Goal: Task Accomplishment & Management: Use online tool/utility

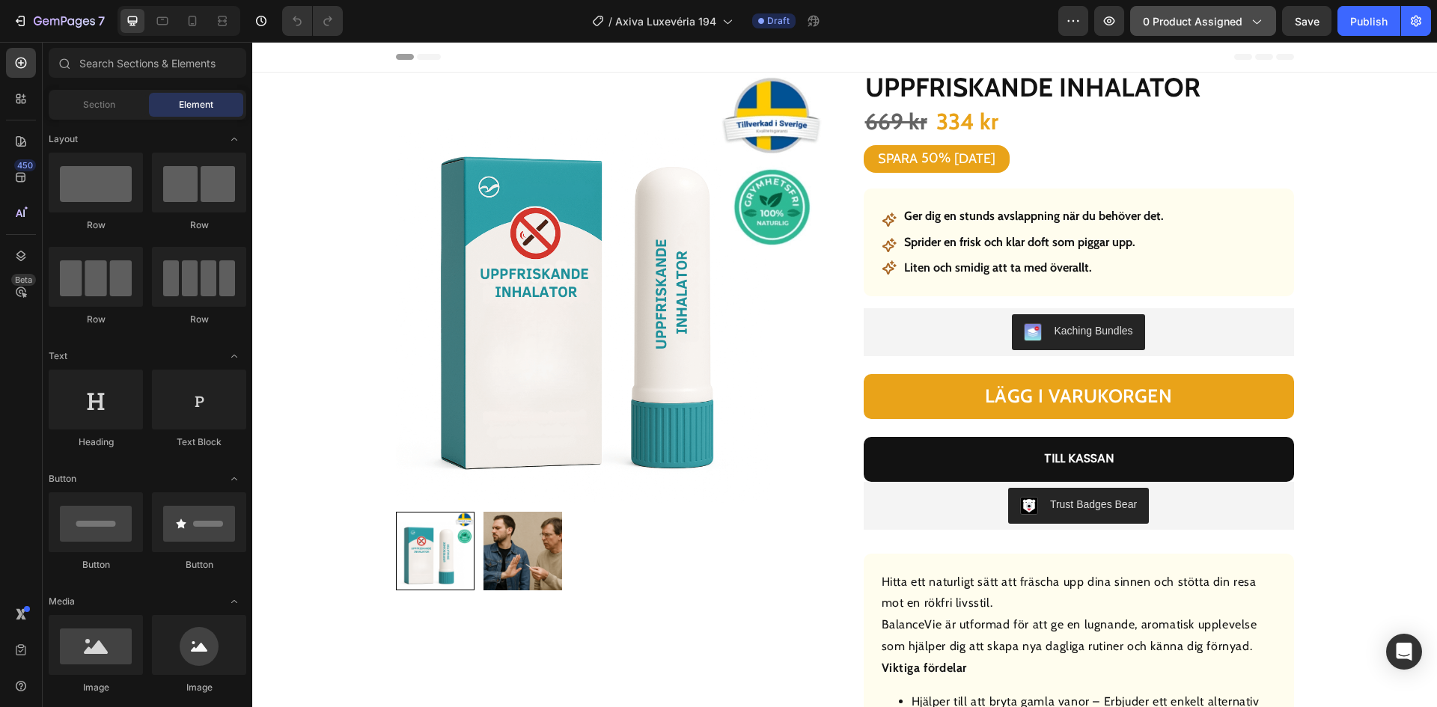
click at [1168, 11] on button "0 product assigned" at bounding box center [1203, 21] width 146 height 30
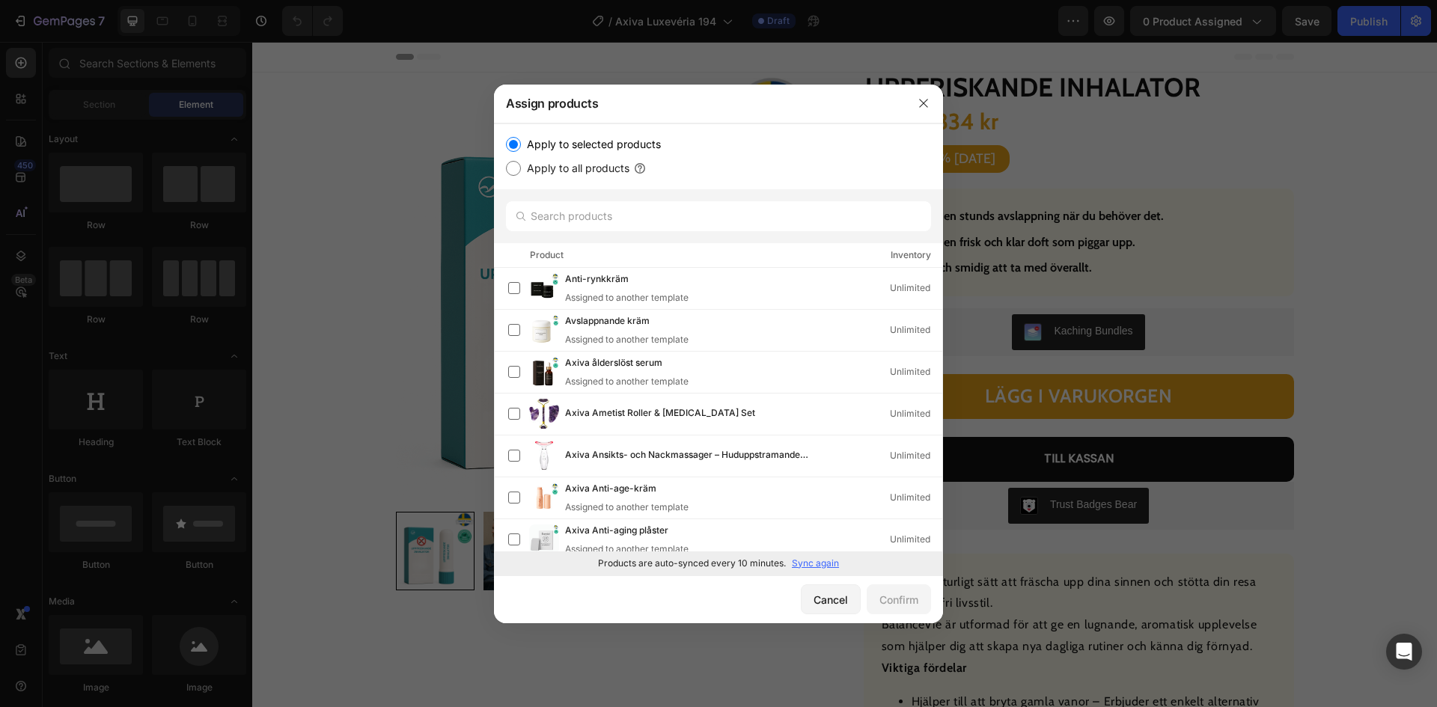
click at [826, 560] on p "Sync again" at bounding box center [815, 563] width 47 height 13
click at [623, 208] on input "text" at bounding box center [718, 216] width 425 height 30
paste input "Ljusande gel"
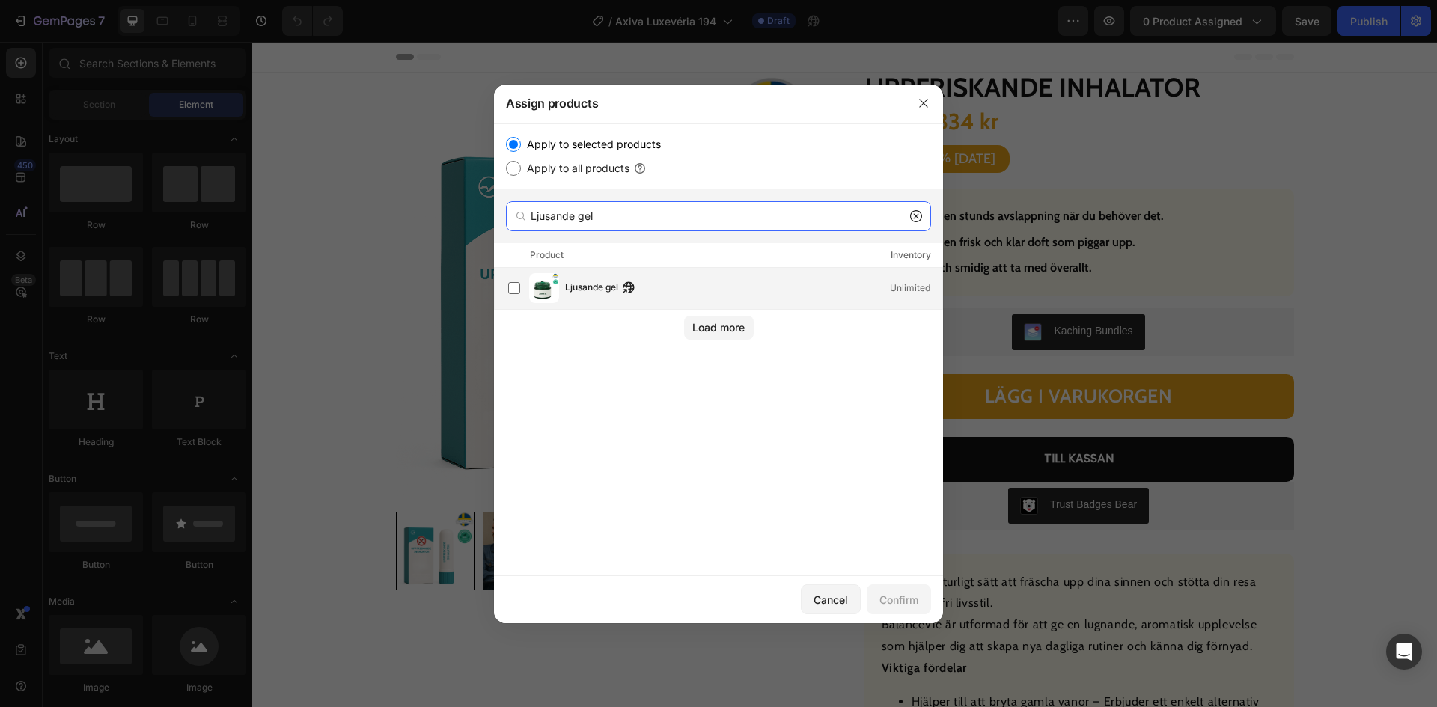
type input "Ljusande gel"
click at [608, 293] on span "Ljusande gel" at bounding box center [591, 288] width 53 height 16
click at [901, 602] on div "Confirm" at bounding box center [899, 600] width 39 height 16
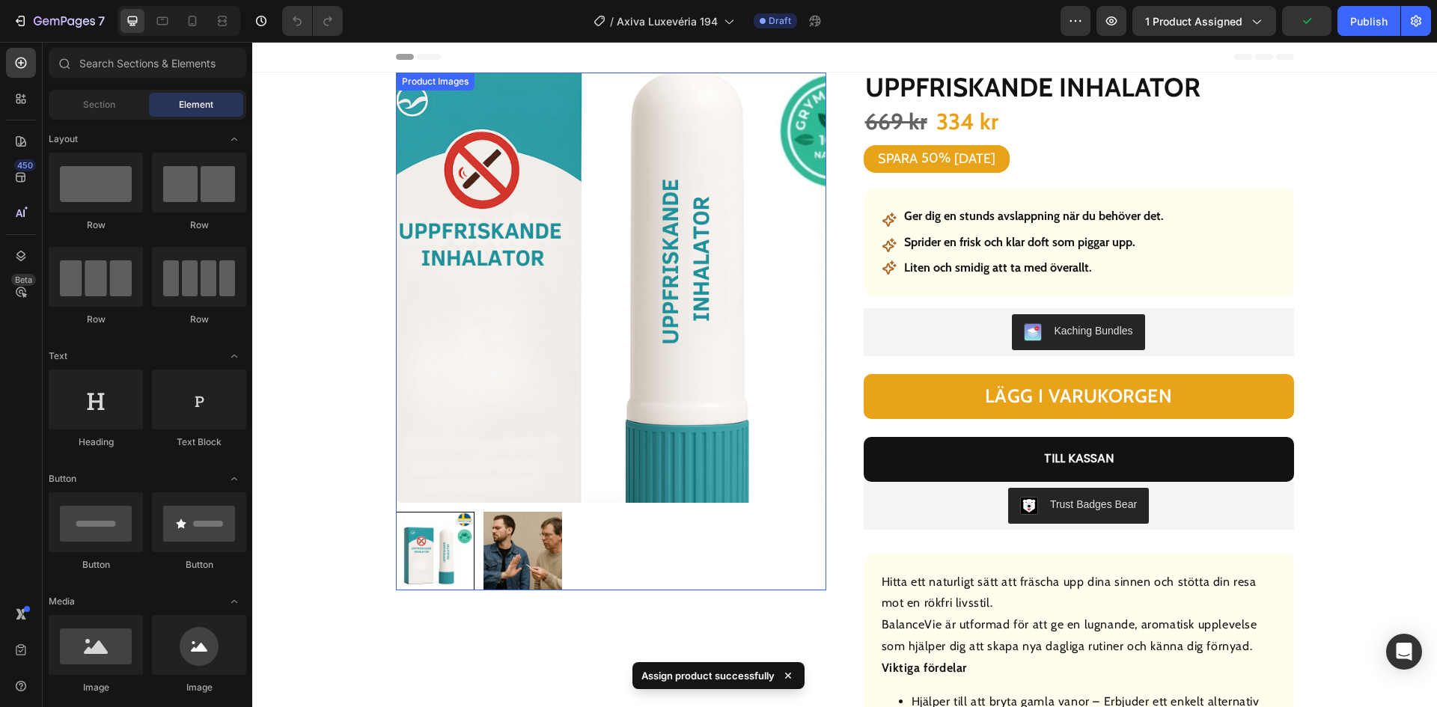
click at [599, 320] on img at bounding box center [611, 288] width 430 height 430
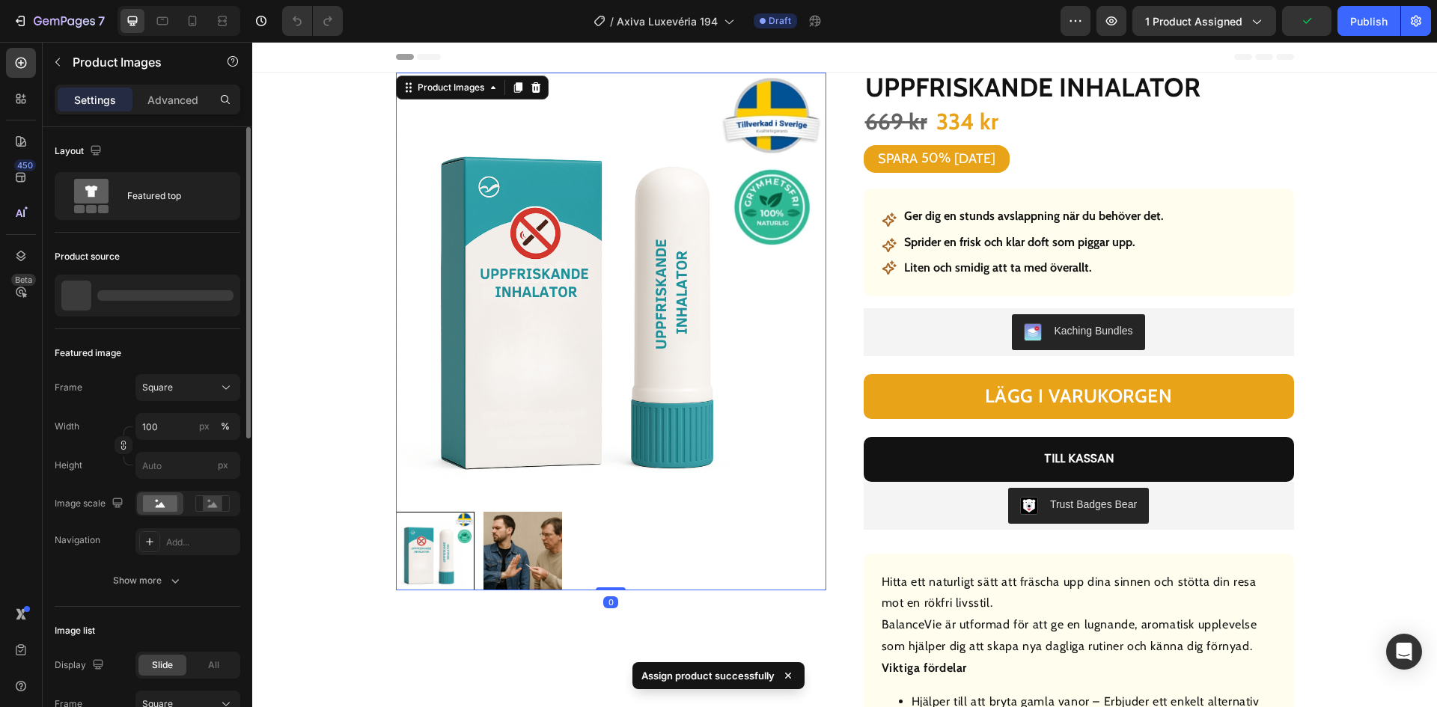
click at [149, 290] on div at bounding box center [148, 296] width 186 height 42
click at [107, 297] on p "Uppfriskande inhalator" at bounding box center [145, 295] width 97 height 10
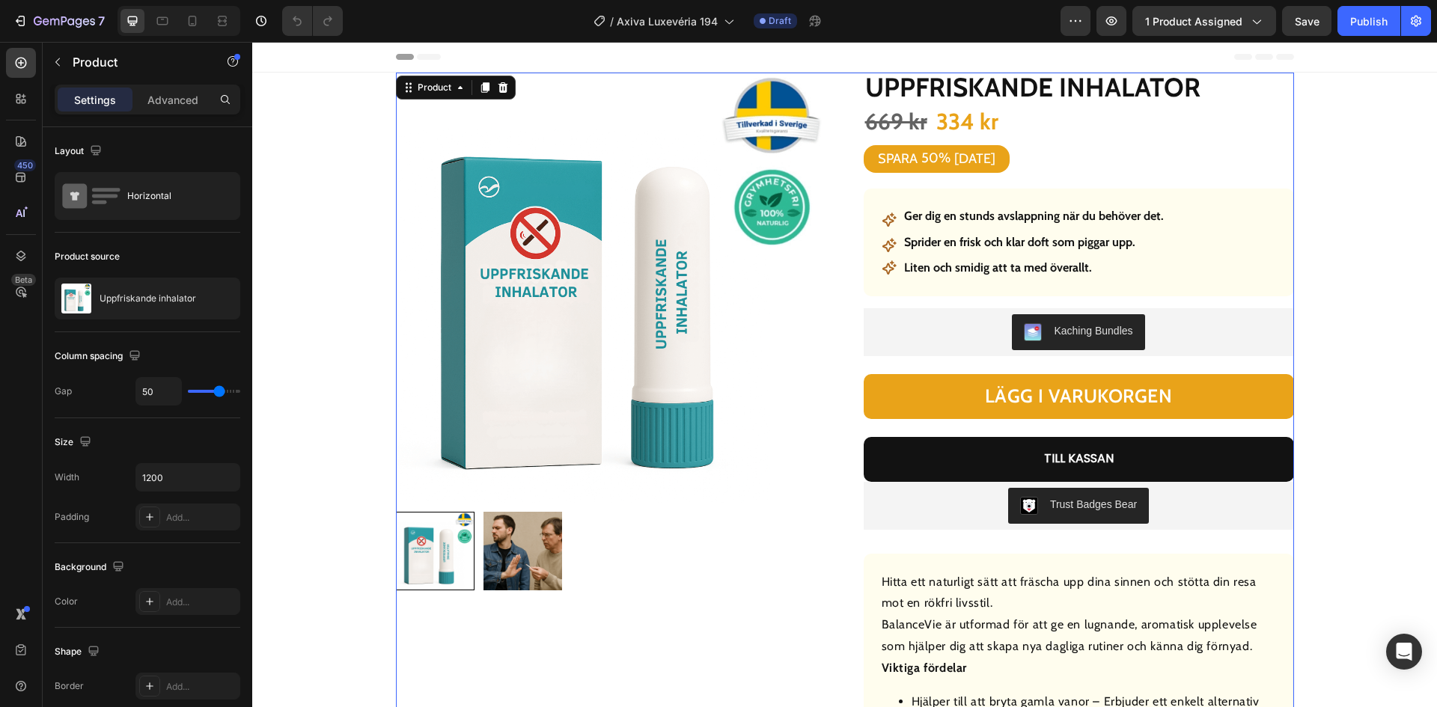
click at [141, 296] on p "Uppfriskande inhalator" at bounding box center [148, 298] width 97 height 10
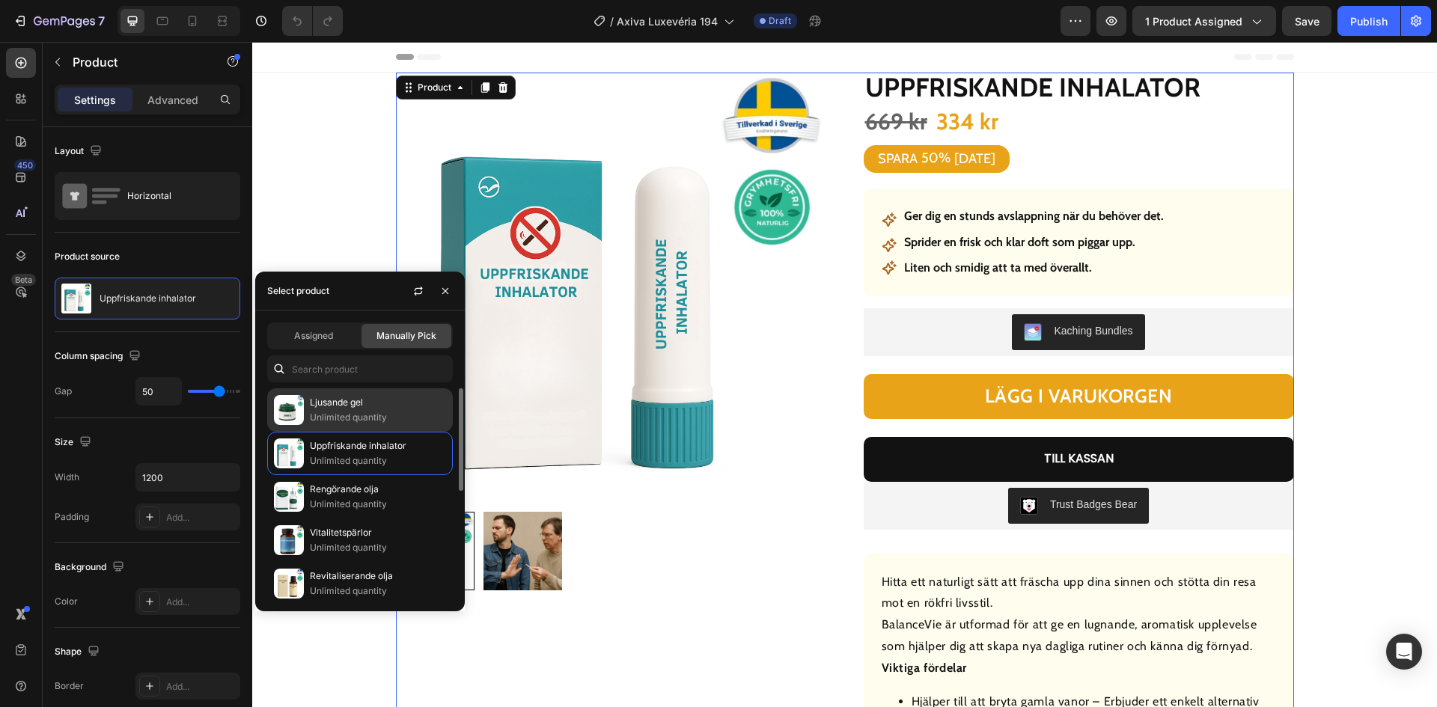
click at [414, 403] on p "Ljusande gel" at bounding box center [378, 402] width 136 height 15
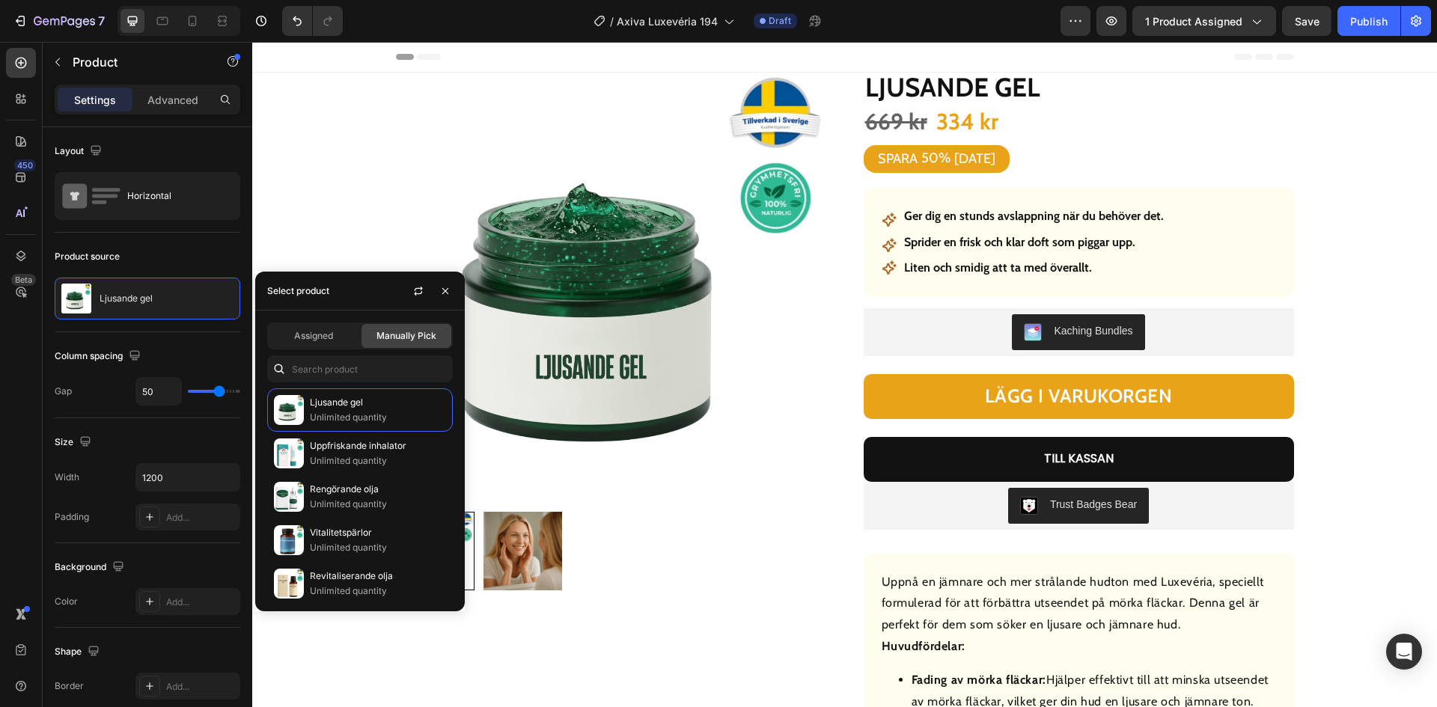
click at [627, 51] on div "Header" at bounding box center [845, 57] width 898 height 30
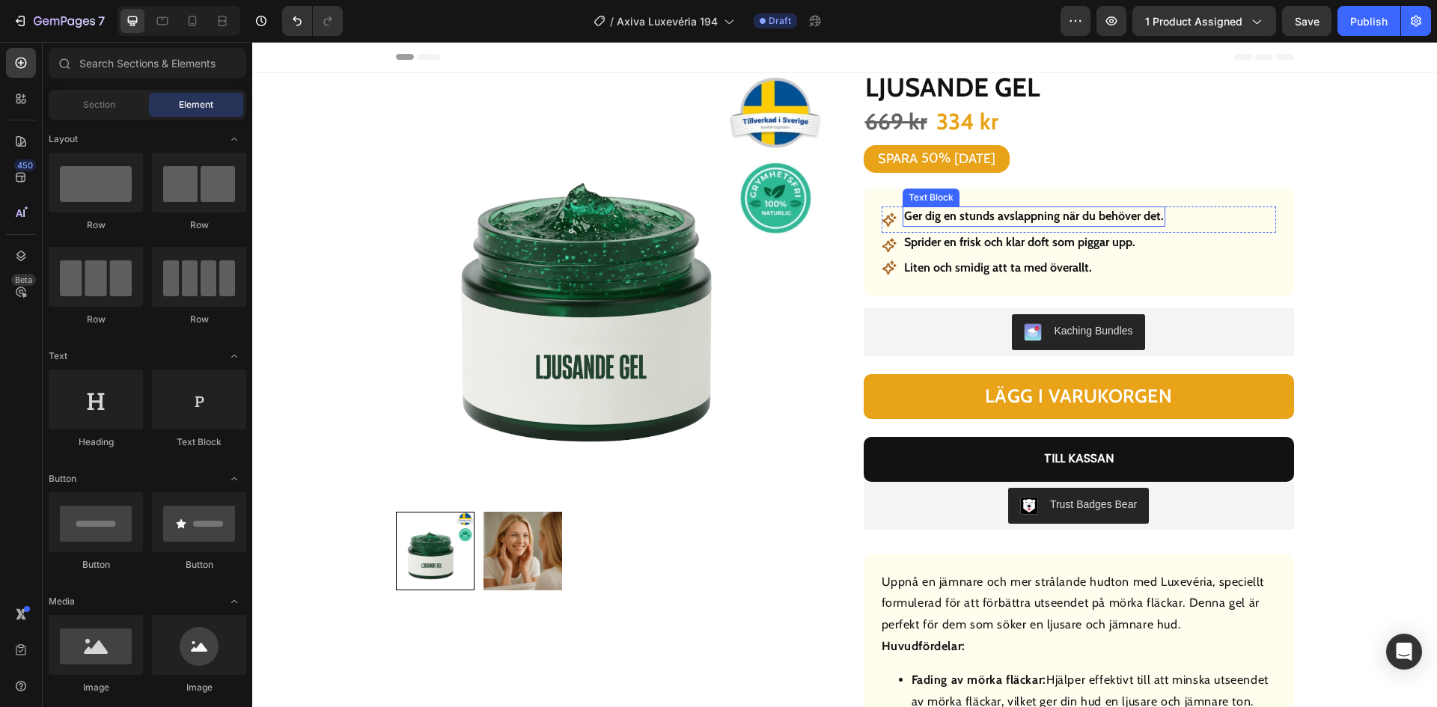
click at [1032, 214] on strong "Ger dig en stunds avslappning när du behöver det." at bounding box center [1034, 216] width 260 height 14
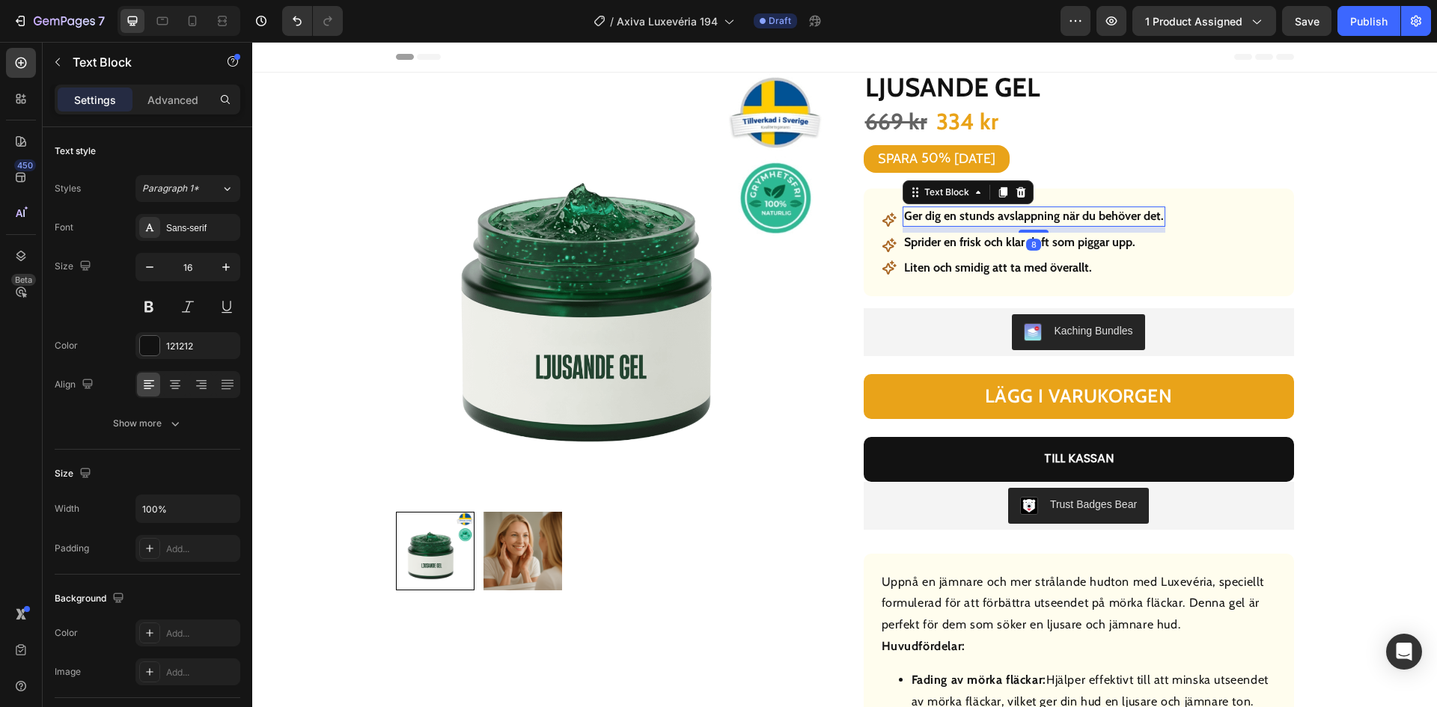
click at [1032, 214] on strong "Ger dig en stunds avslappning när du behöver det." at bounding box center [1034, 216] width 260 height 14
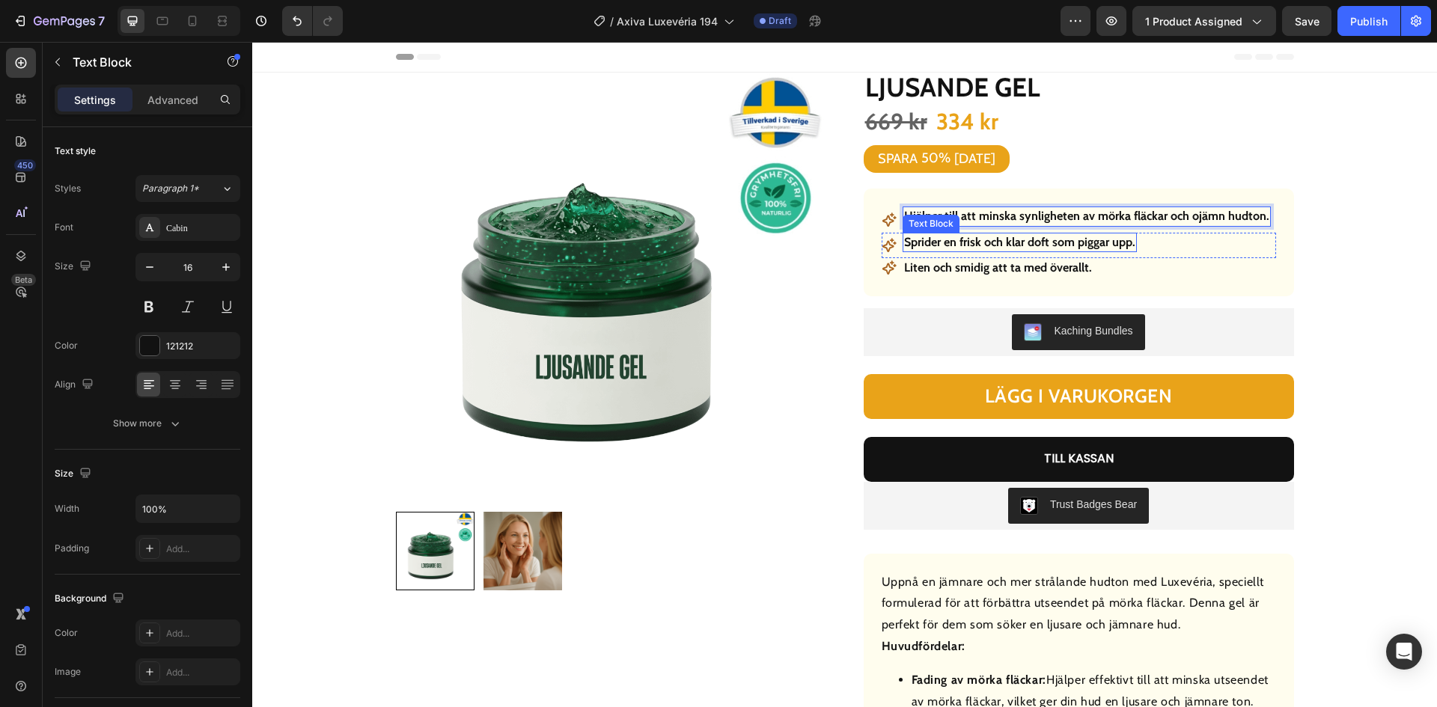
click at [1008, 244] on strong "Sprider en frisk och klar doft som piggar upp." at bounding box center [1019, 242] width 231 height 14
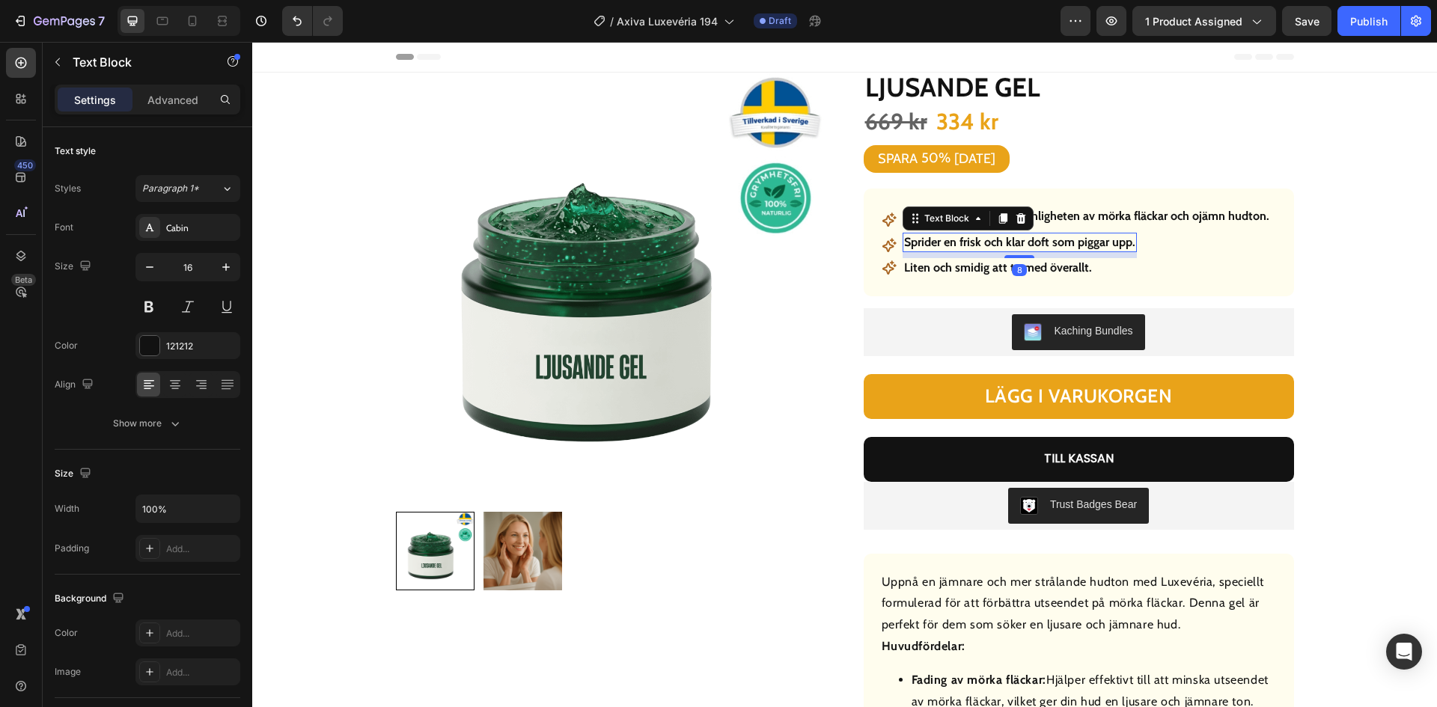
click at [1008, 244] on strong "Sprider en frisk och klar doft som piggar upp." at bounding box center [1019, 242] width 231 height 14
click at [996, 267] on strong "Liten och smidig att ta med överallt." at bounding box center [998, 268] width 188 height 14
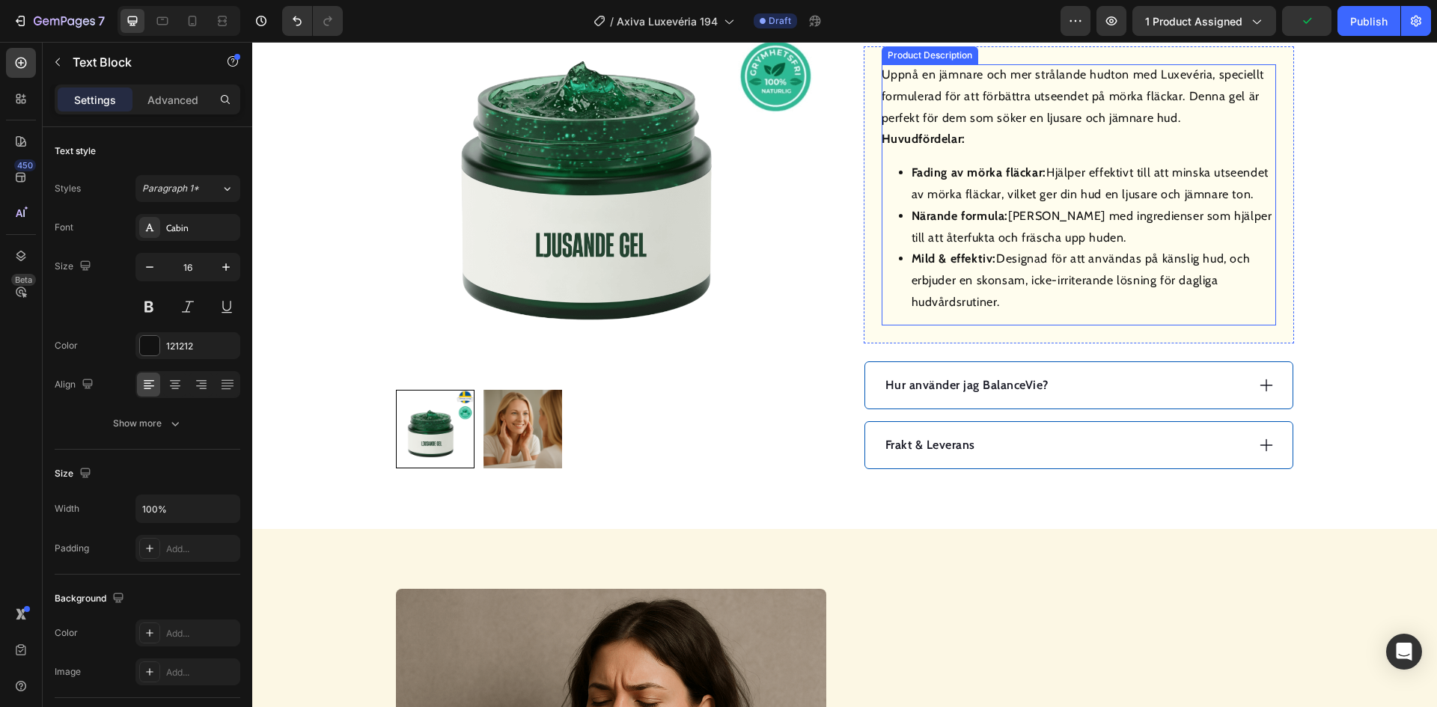
scroll to position [599, 0]
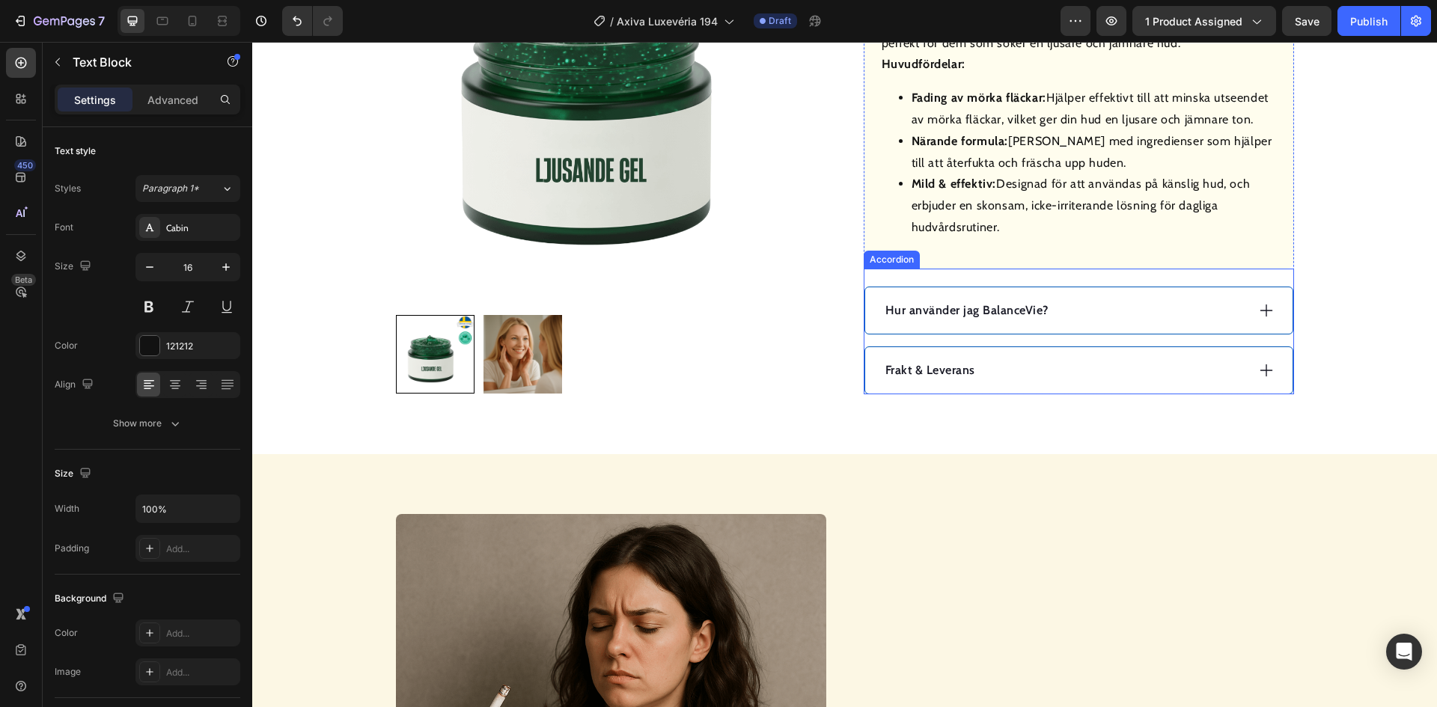
click at [1137, 302] on div "Hur använder jag BalanceVie?" at bounding box center [1064, 310] width 363 height 22
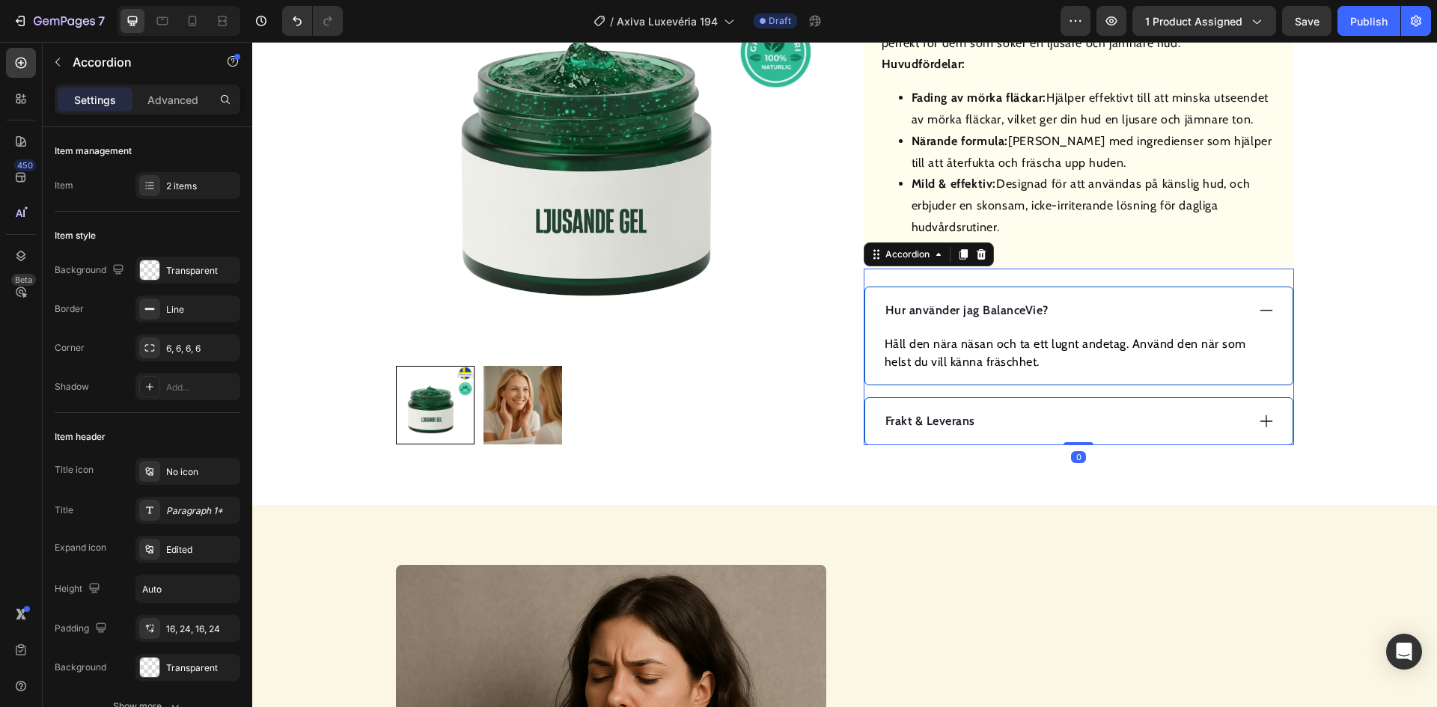
click at [1137, 302] on div "Hur använder jag BalanceVie?" at bounding box center [1064, 310] width 363 height 22
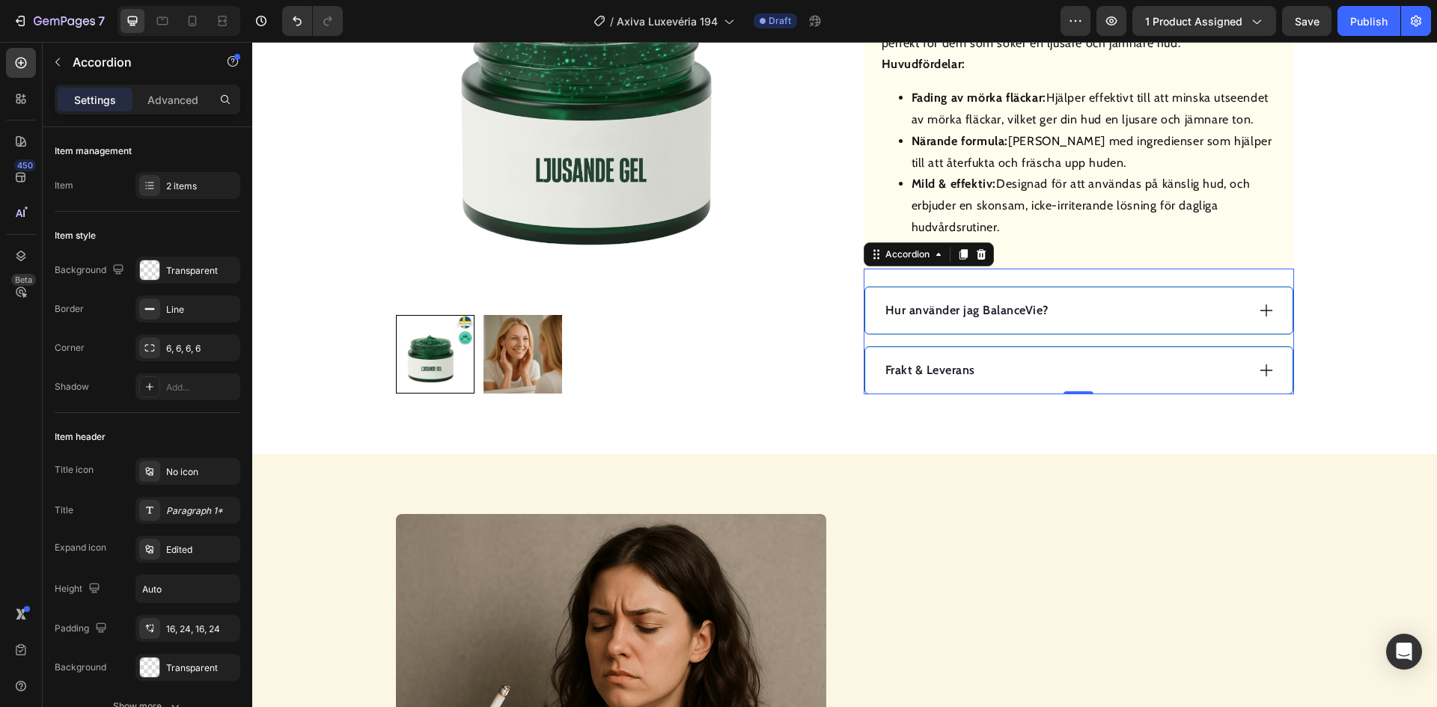
click at [1157, 311] on div "Hur använder jag BalanceVie?" at bounding box center [1064, 310] width 363 height 22
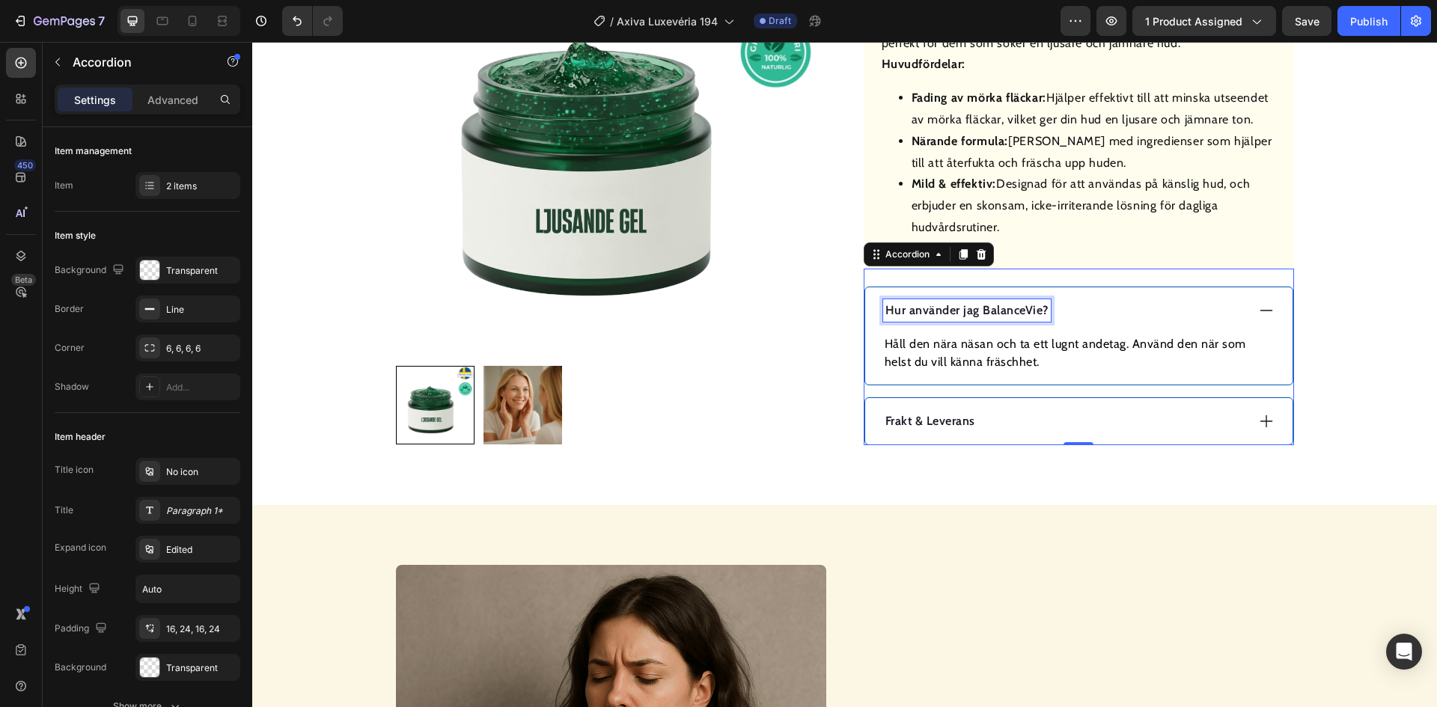
click at [968, 308] on p "Hur använder jag BalanceVie?" at bounding box center [967, 311] width 163 height 18
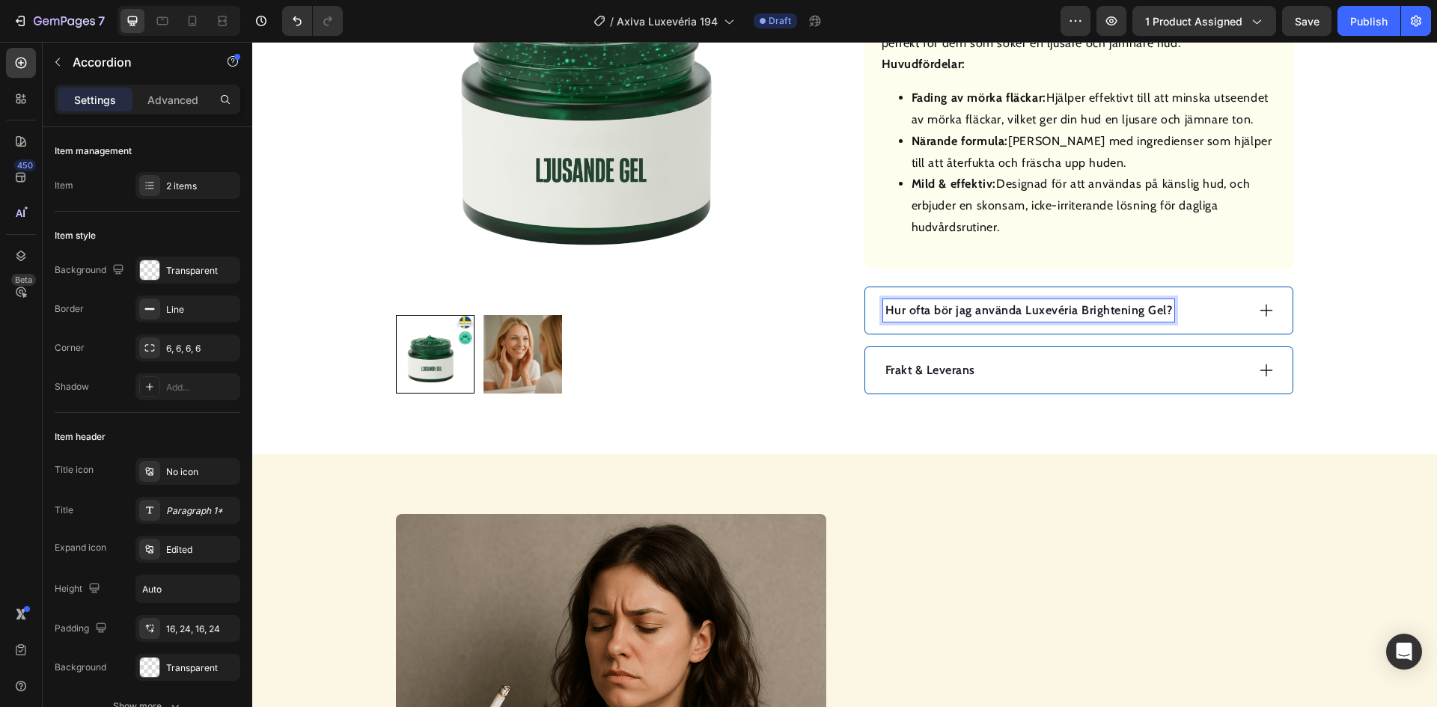
drag, startPoint x: 1152, startPoint y: 309, endPoint x: 1166, endPoint y: 316, distance: 15.1
click at [1153, 309] on p "Hur ofta bör jag använda Luxevéria Brightening Gel?" at bounding box center [1029, 311] width 287 height 18
click at [1107, 319] on div "Hur ofta bör jag använda Luxevéria?" at bounding box center [1064, 310] width 363 height 22
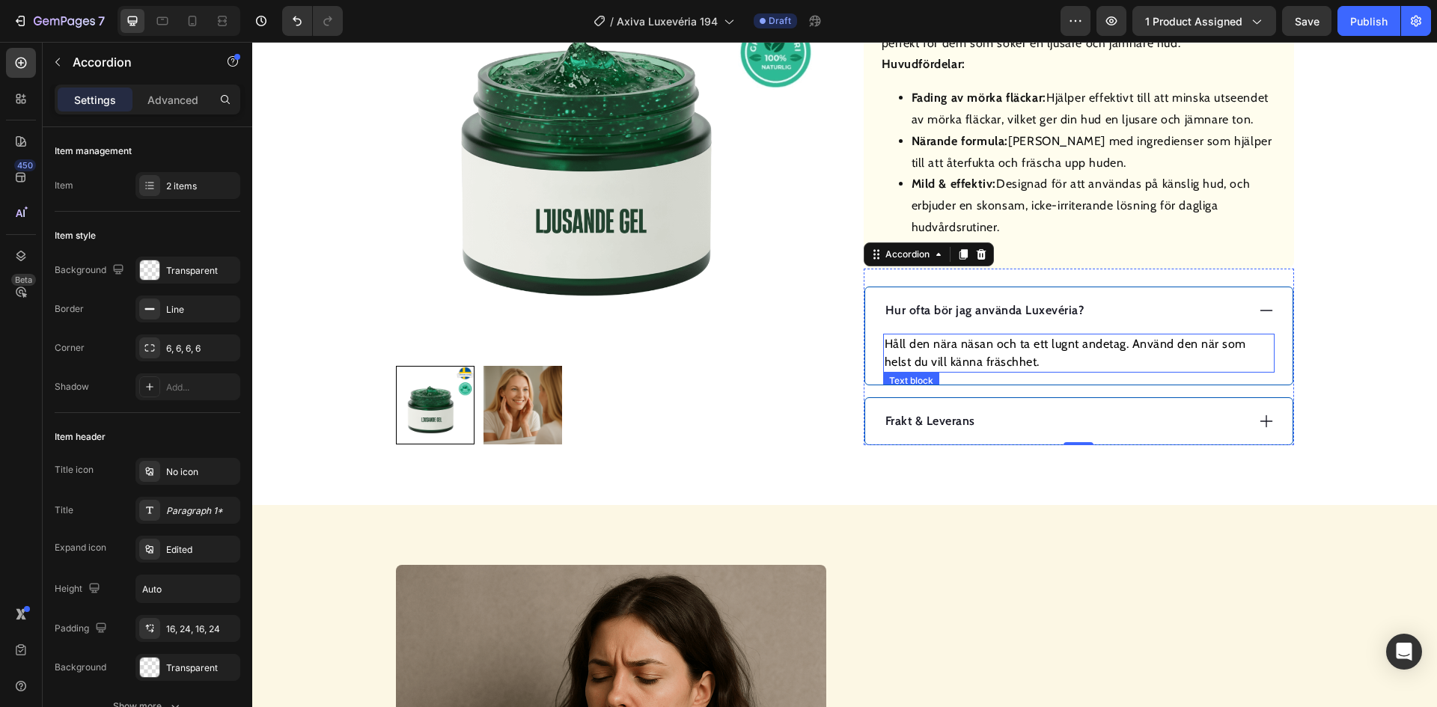
click at [1024, 344] on p "Håll den nära näsan och ta ett lugnt andetag. Använd den när som helst du vill …" at bounding box center [1079, 353] width 389 height 36
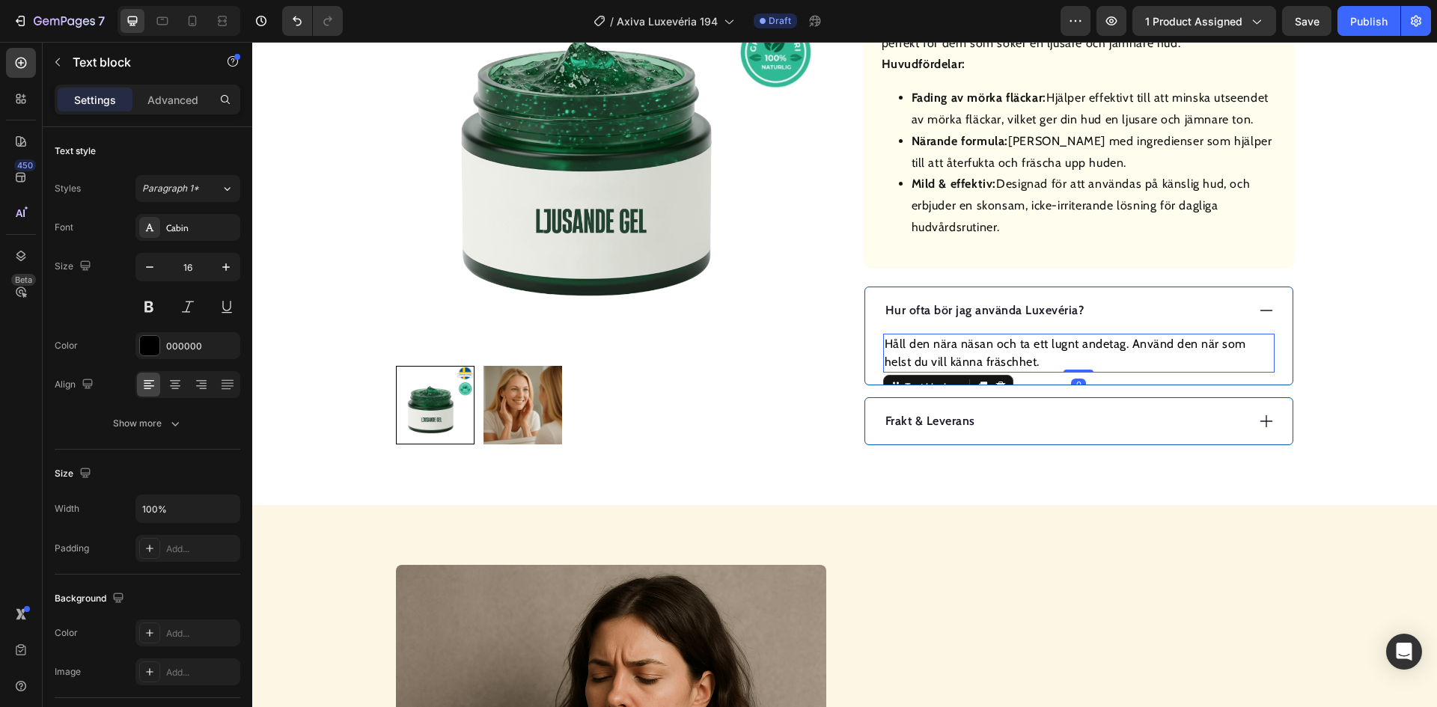
click at [1024, 344] on p "Håll den nära näsan och ta ett lugnt andetag. Använd den när som helst du vill …" at bounding box center [1079, 353] width 389 height 36
click at [1154, 347] on p "För bästa resultat, använd Luxevéria Brightening Gel en eller två gånger om dag…" at bounding box center [1079, 353] width 389 height 36
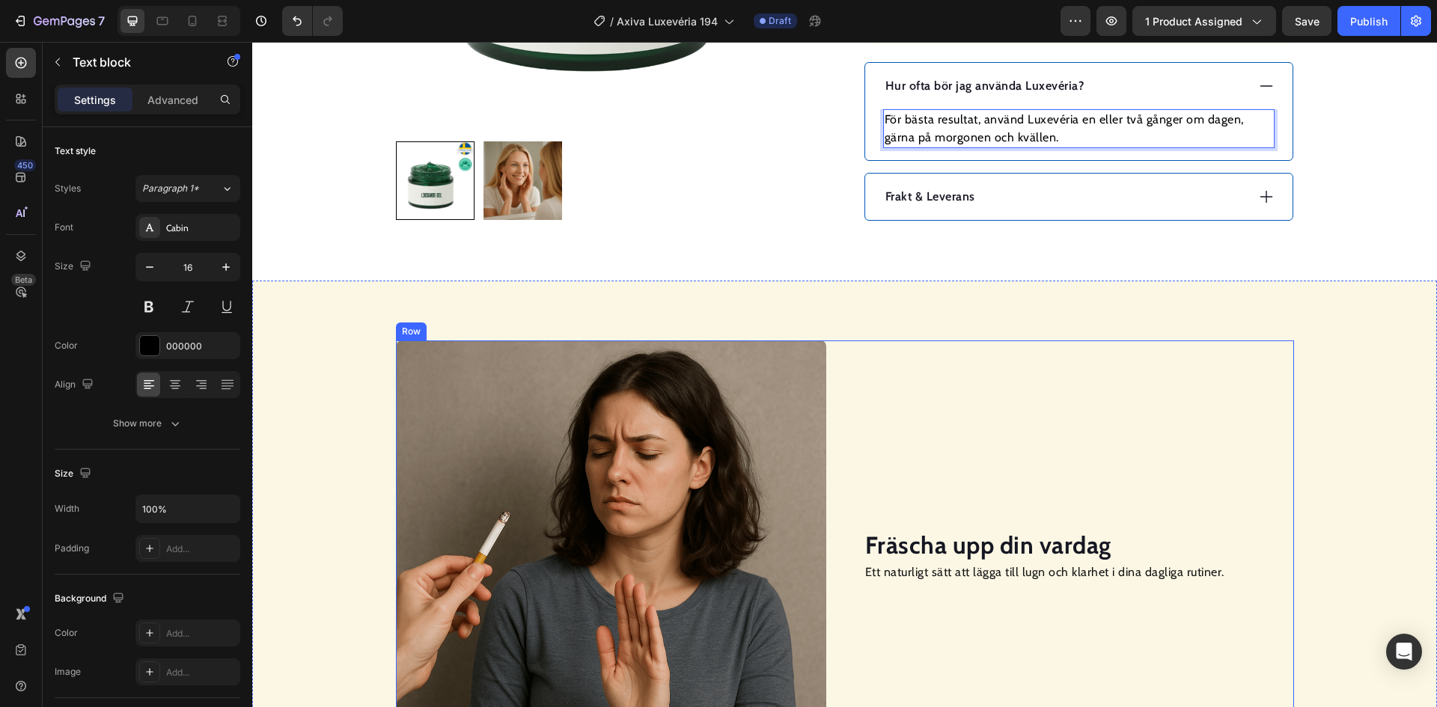
scroll to position [1048, 0]
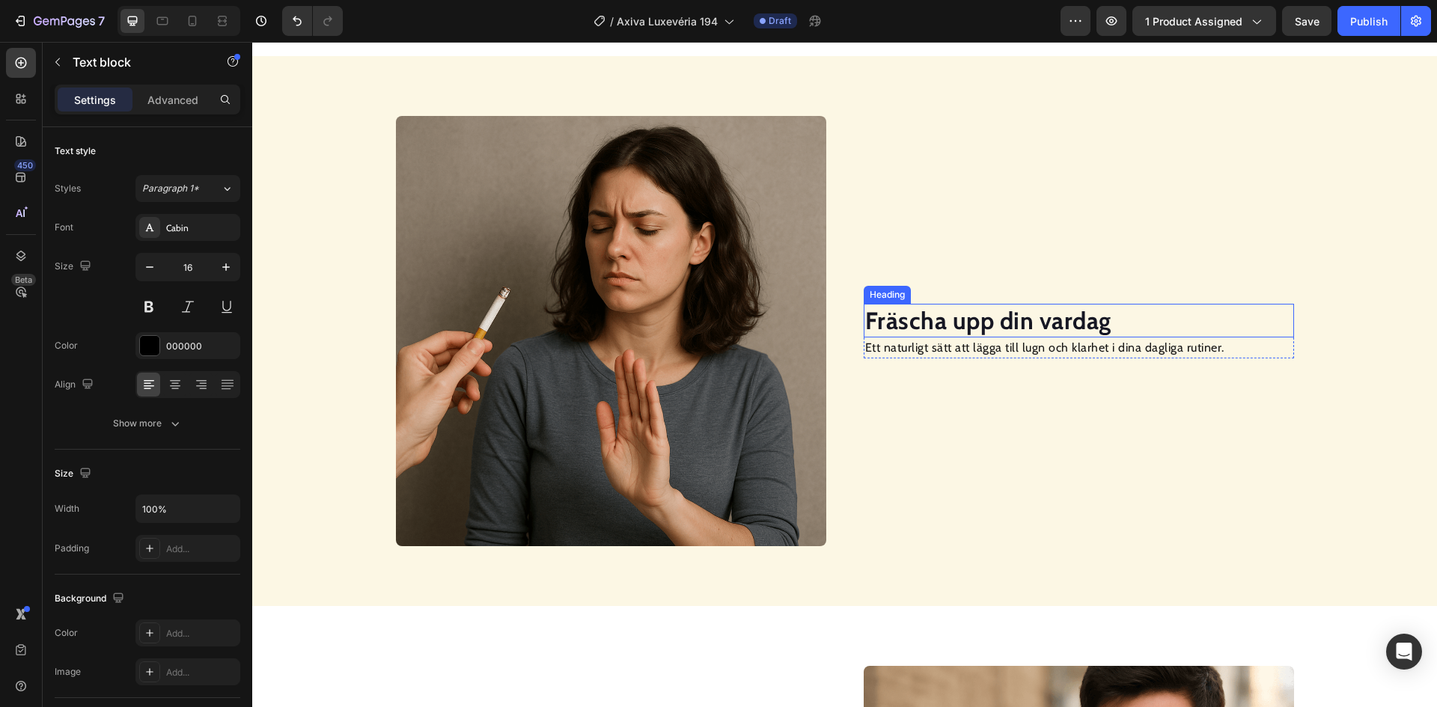
click at [951, 325] on strong "Fräscha upp din vardag" at bounding box center [988, 320] width 246 height 29
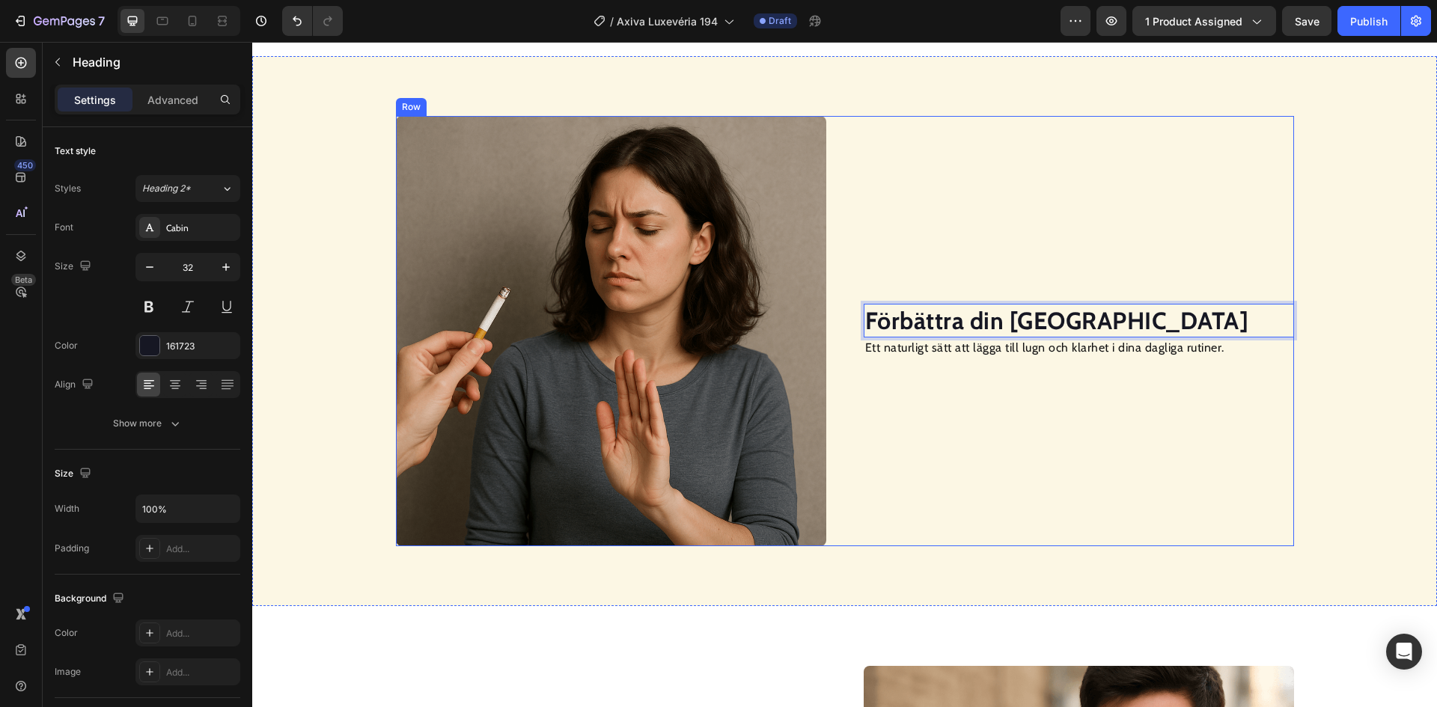
click at [966, 352] on p "Ett naturligt sätt att lägga till lugn och klarhet i dina dagliga rutiner." at bounding box center [1078, 348] width 427 height 18
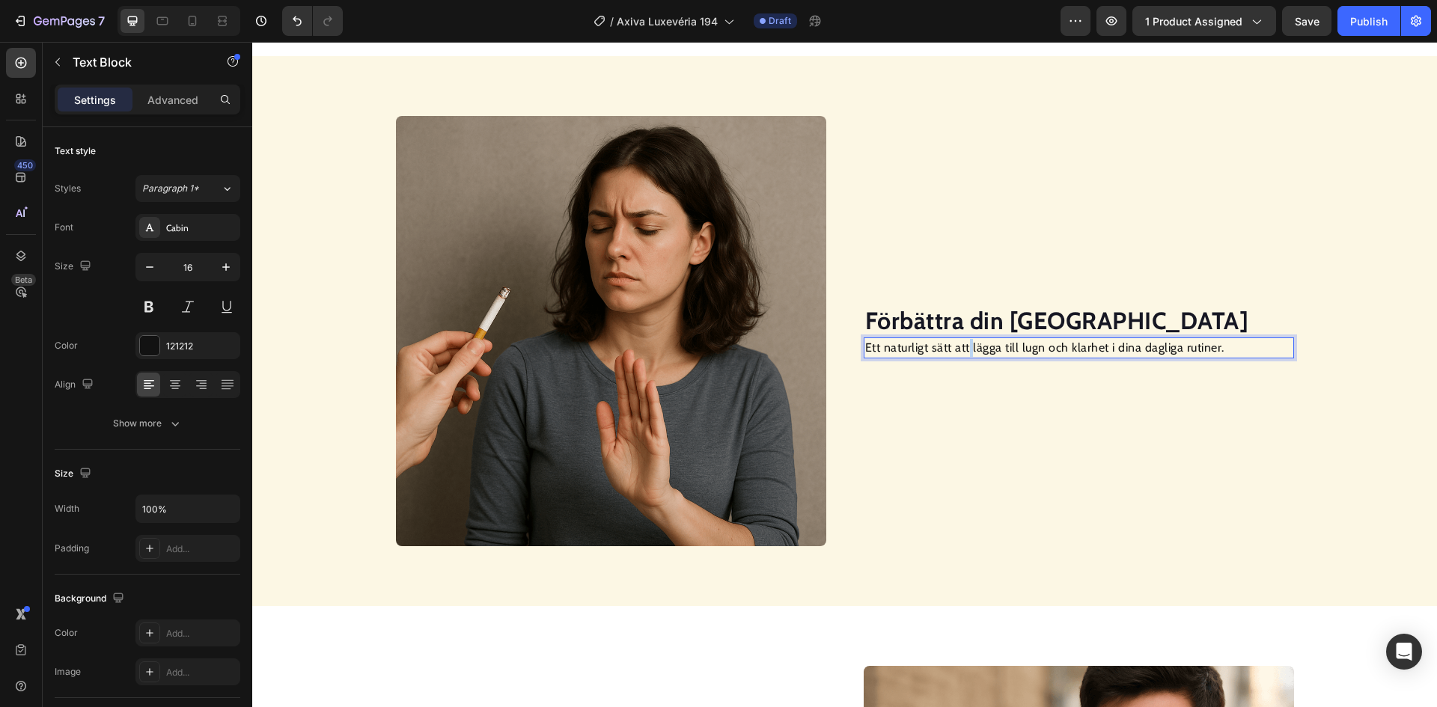
click at [966, 352] on p "Ett naturligt sätt att lägga till lugn och klarhet i dina dagliga rutiner." at bounding box center [1078, 348] width 427 height 18
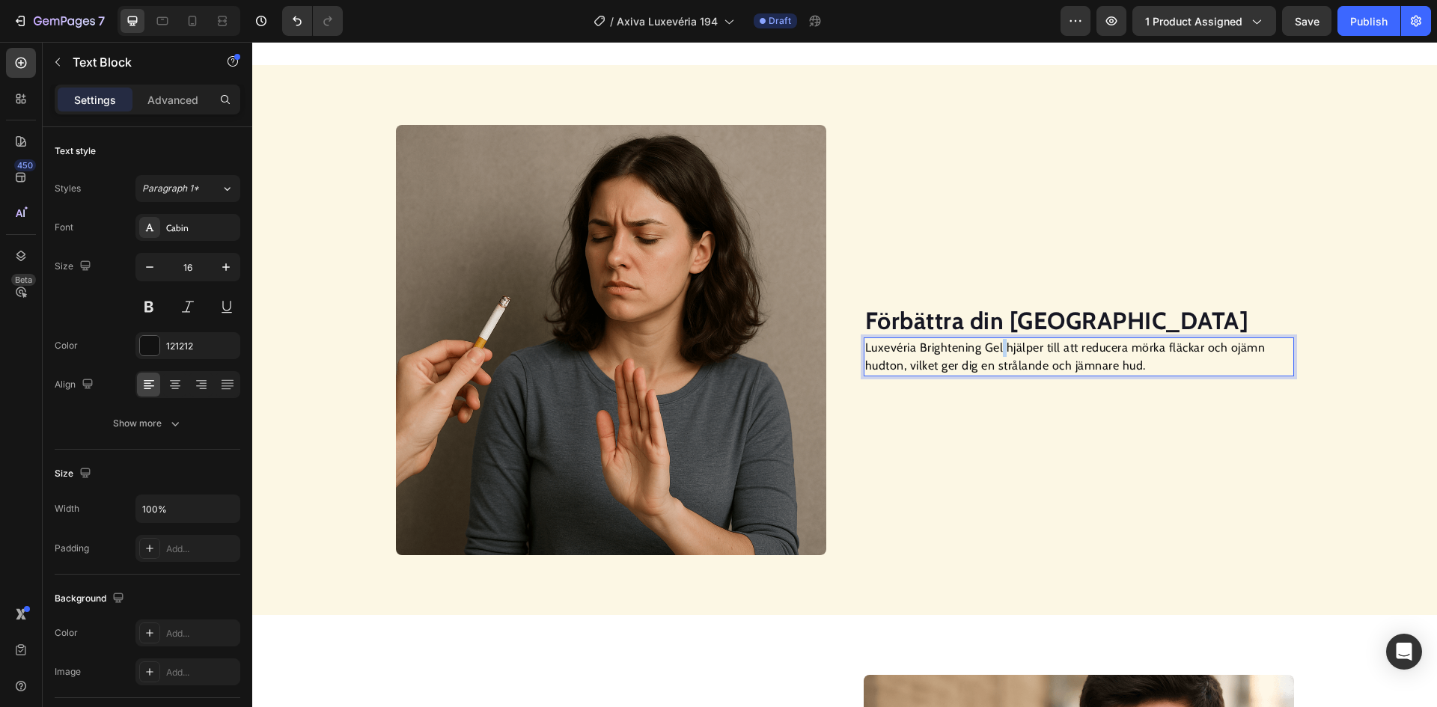
click at [997, 347] on p "Luxevéria Brightening Gel hjälper till att reducera mörka fläckar och ojämn hud…" at bounding box center [1078, 357] width 427 height 36
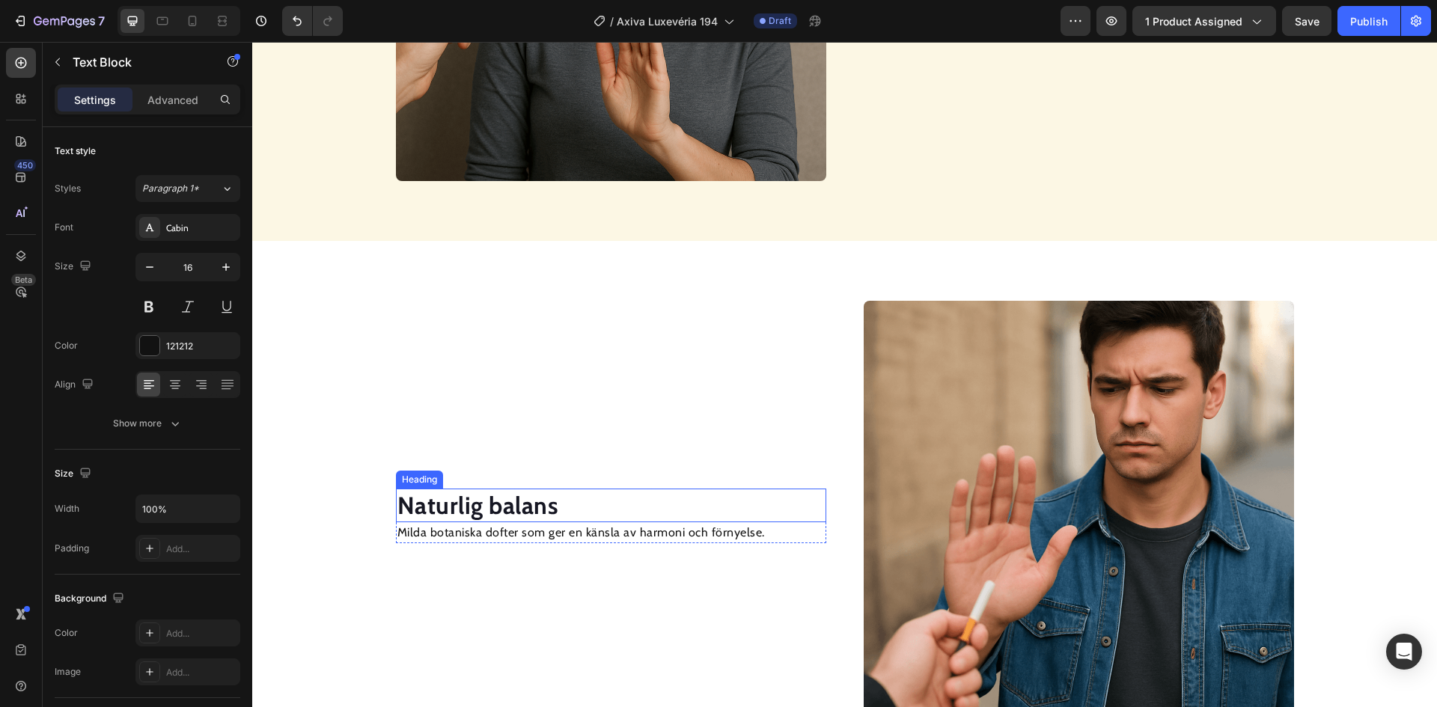
click at [490, 503] on strong "Naturlig balans" at bounding box center [479, 505] width 162 height 29
click at [547, 533] on p "Milda botaniska dofter som ger en känsla av harmoni och förnyelse." at bounding box center [611, 533] width 427 height 18
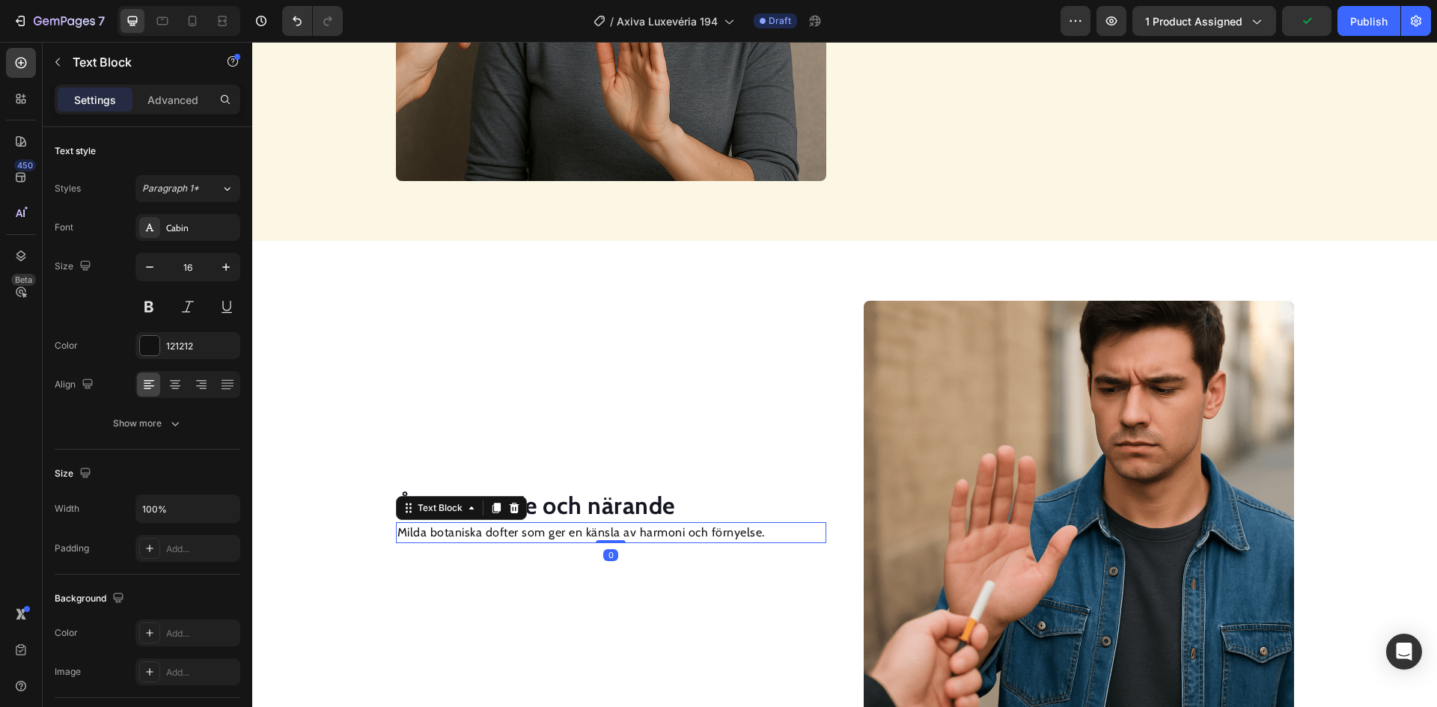
click at [547, 533] on p "Milda botaniska dofter som ger en känsla av harmoni och förnyelse." at bounding box center [611, 533] width 427 height 18
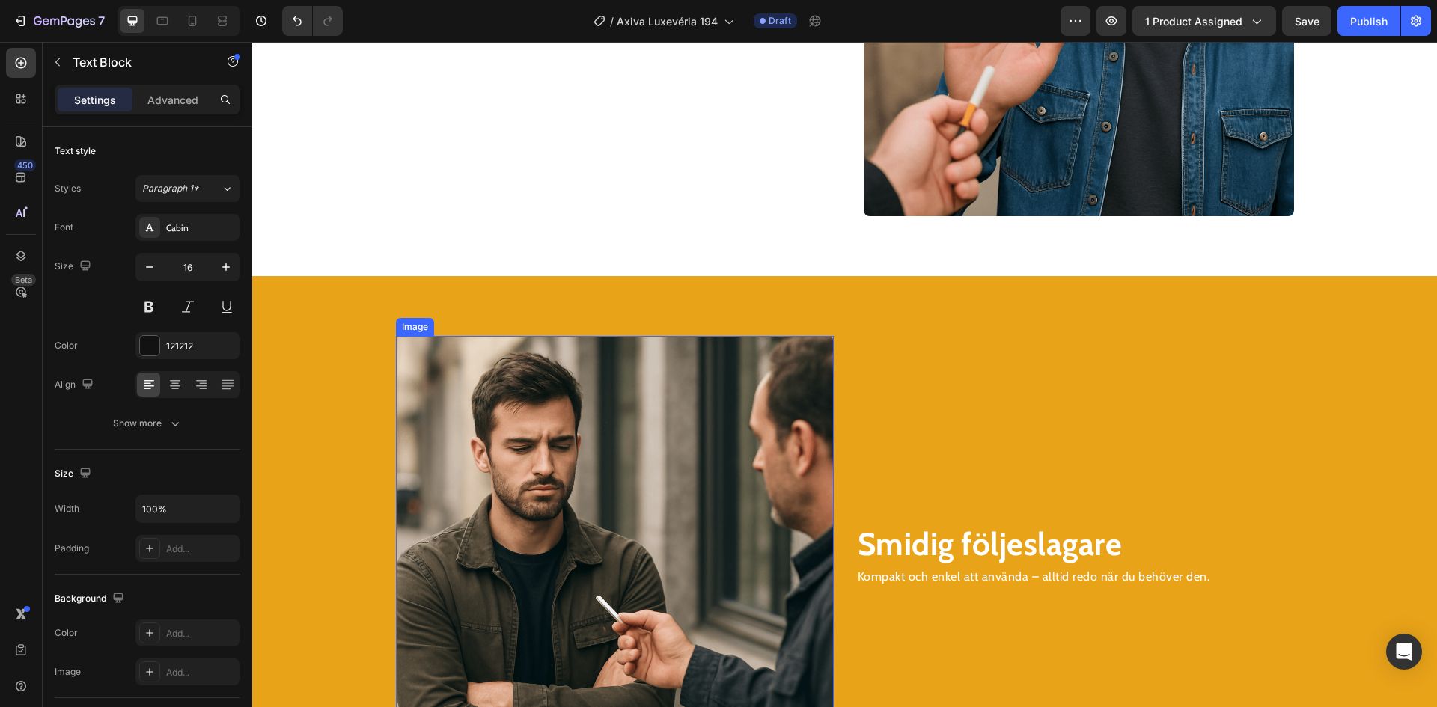
scroll to position [2003, 0]
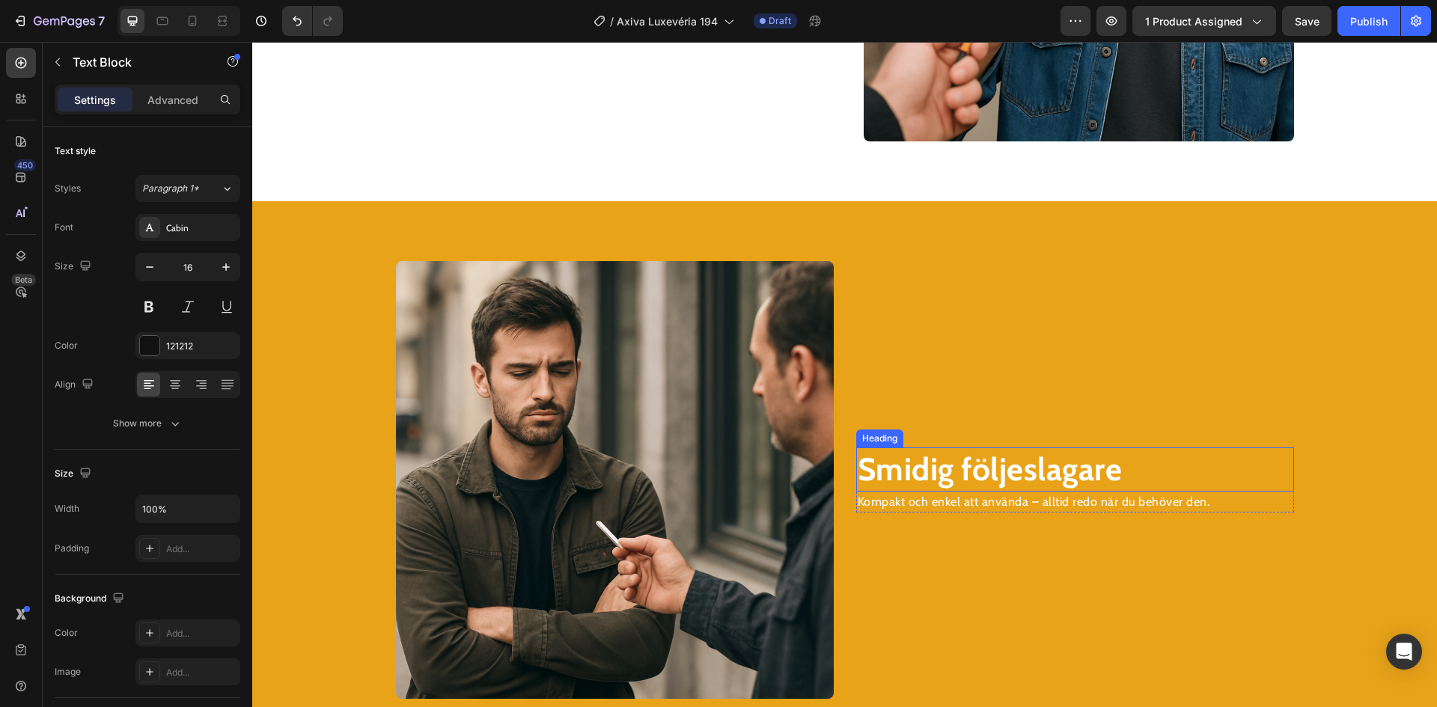
click at [919, 482] on strong "Smidig följeslagare" at bounding box center [990, 469] width 265 height 39
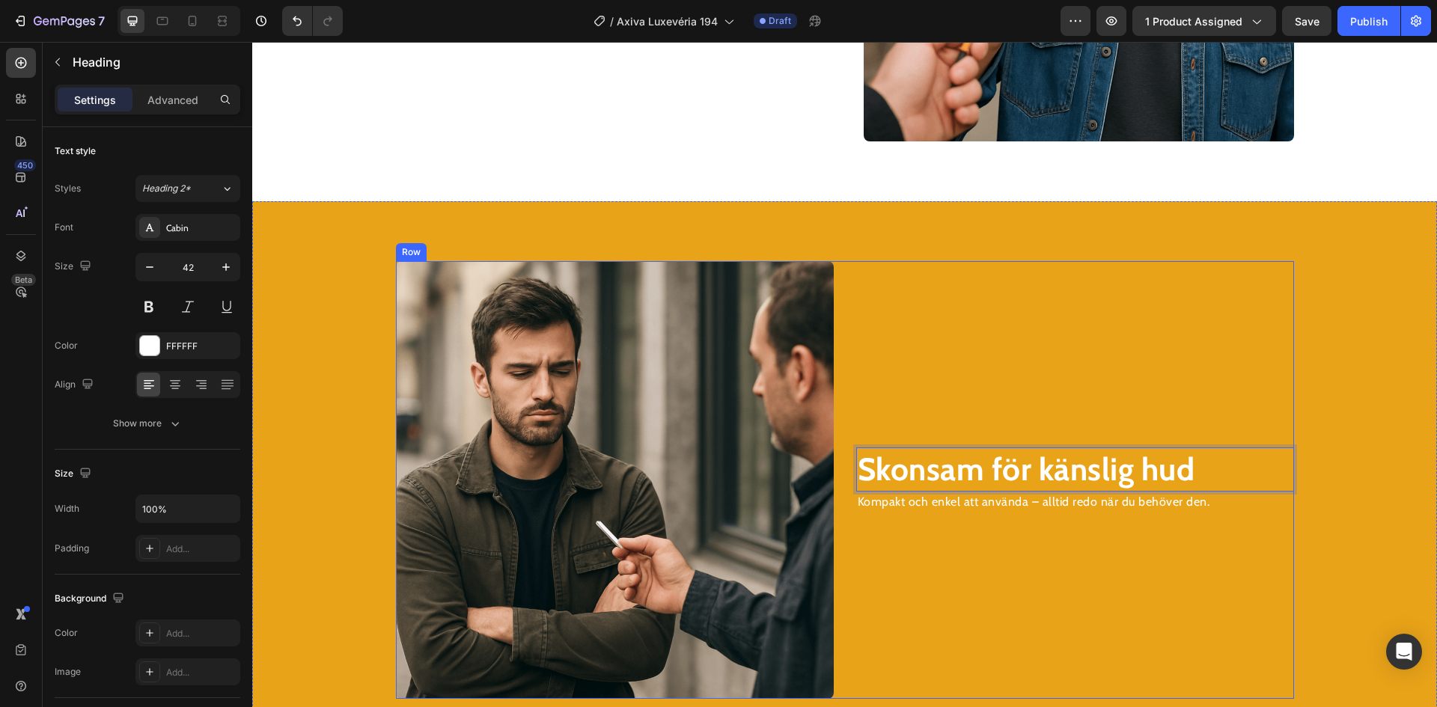
scroll to position [2153, 0]
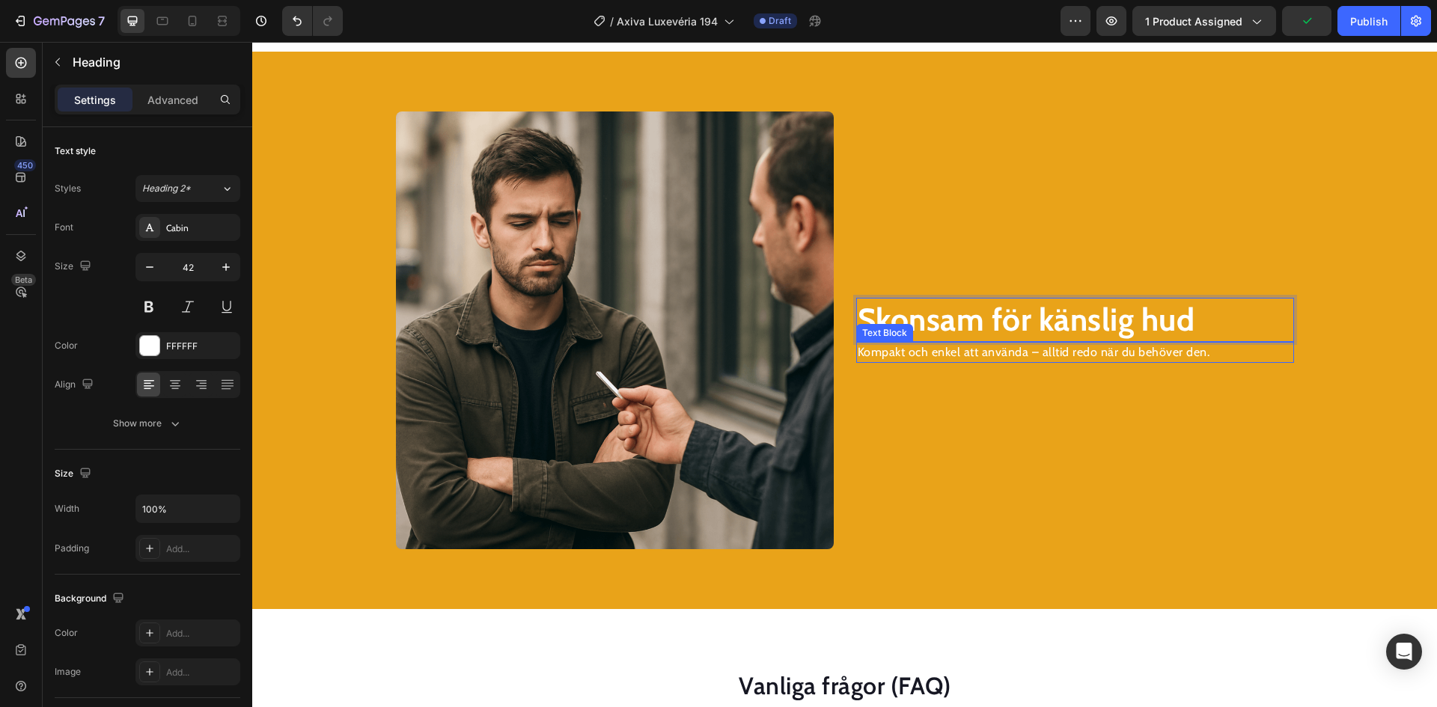
click at [931, 350] on p "Kompakt och enkel att använda – alltid redo när du behöver den." at bounding box center [1075, 353] width 435 height 18
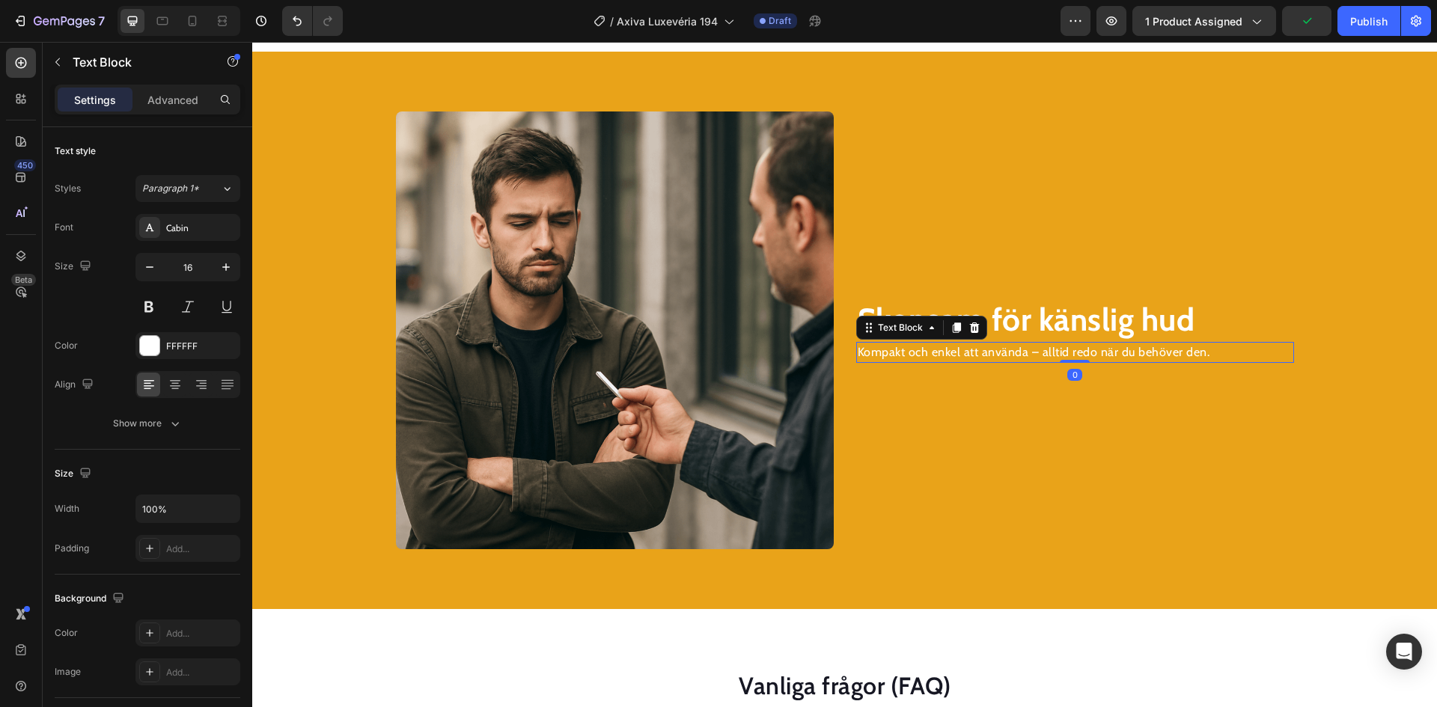
click at [931, 350] on p "Kompakt och enkel att använda – alltid redo när du behöver den." at bounding box center [1075, 353] width 435 height 18
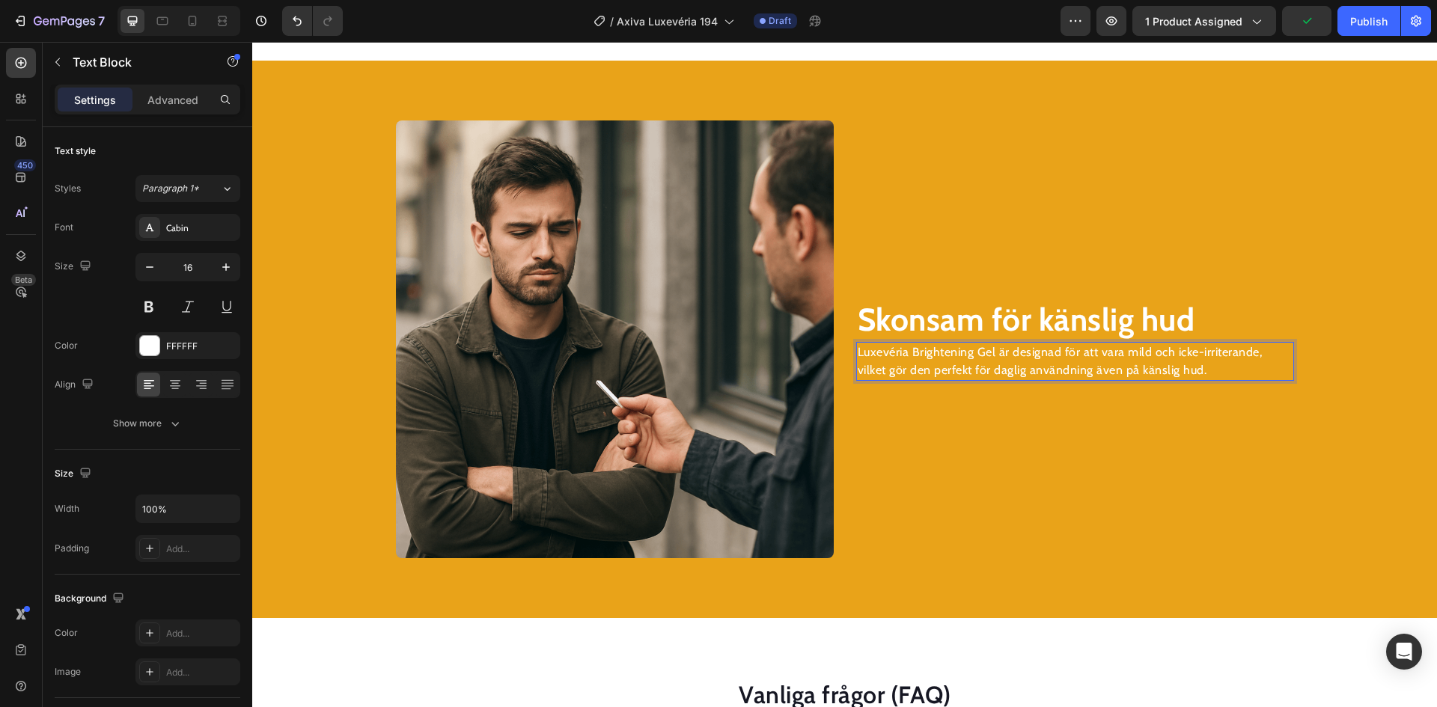
click at [971, 352] on p "Luxevéria Brightening Gel är designad för att vara mild och icke-irriterande, v…" at bounding box center [1075, 362] width 435 height 36
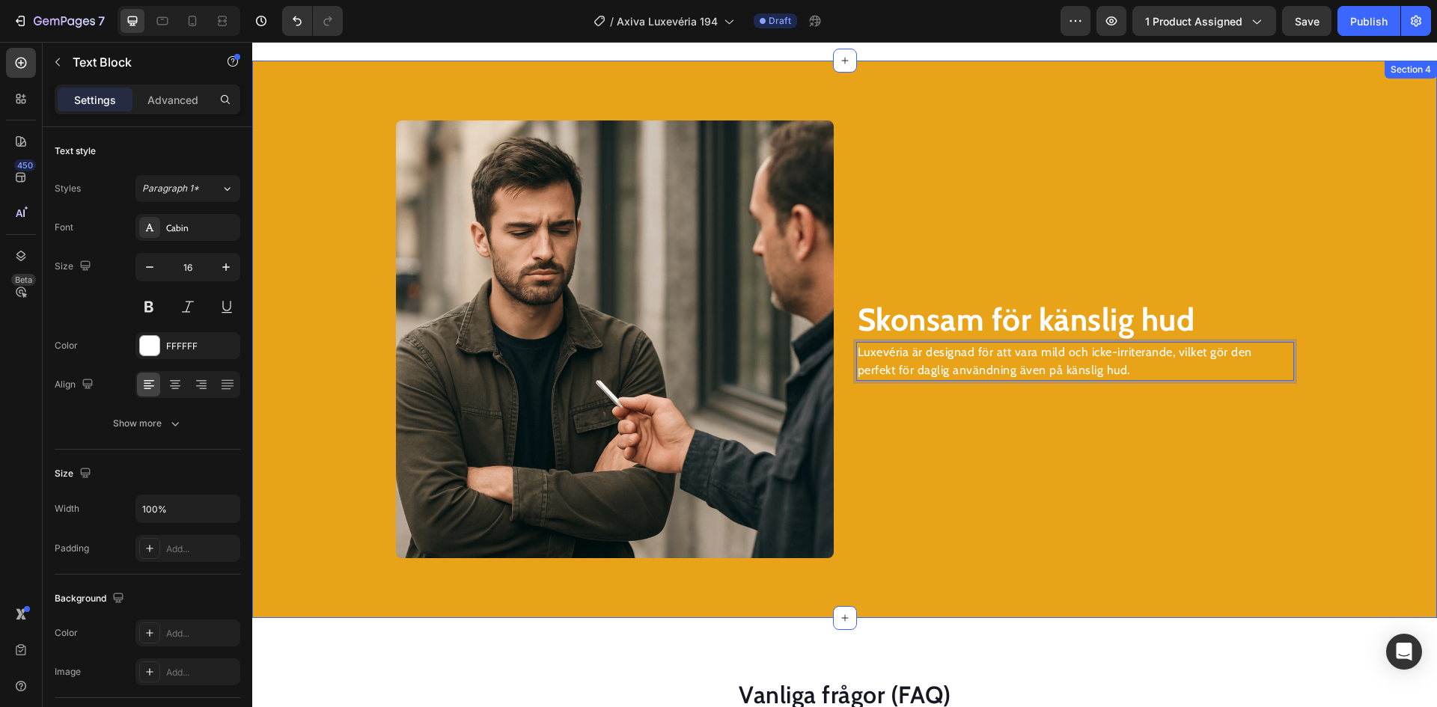
click at [326, 338] on div "⁠⁠⁠⁠⁠⁠⁠ Skonsam för känslig hud Heading Luxevéria är designad för att vara mild…" at bounding box center [844, 340] width 1113 height 438
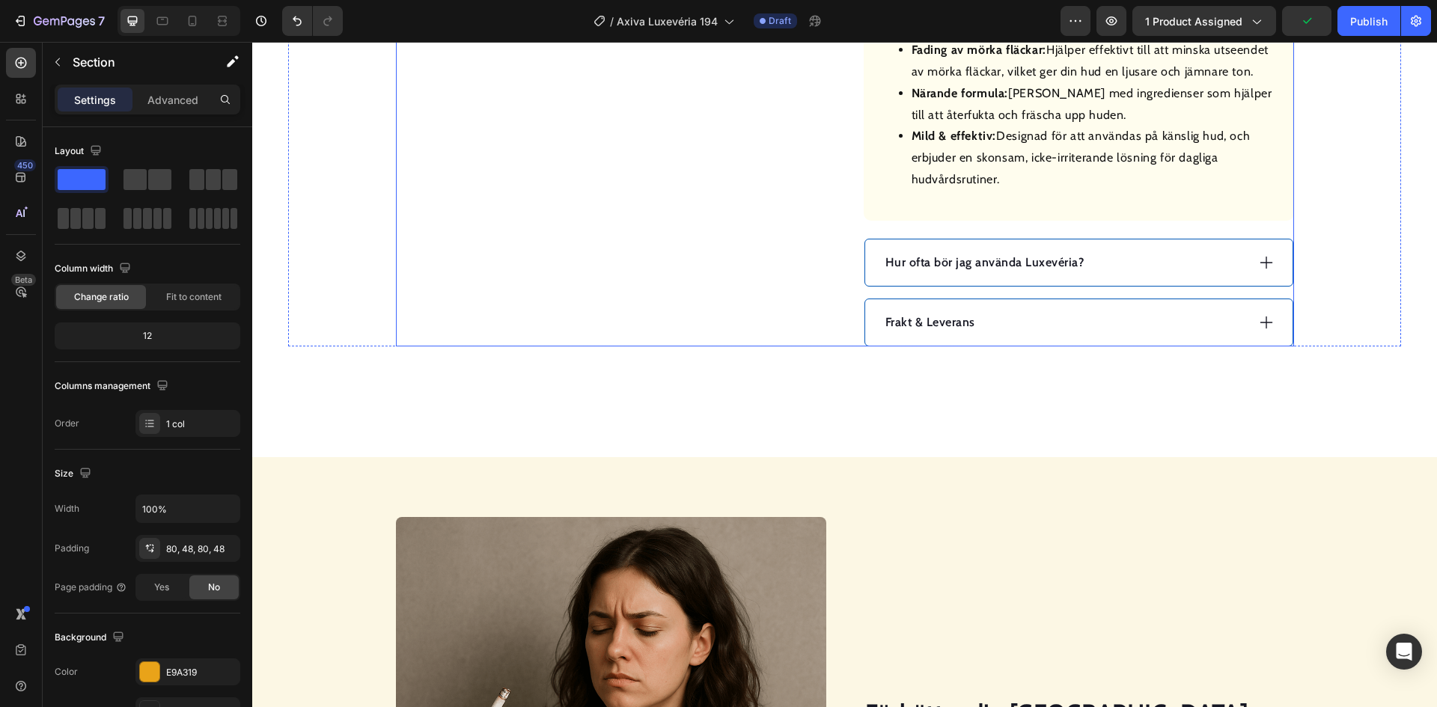
scroll to position [946, 0]
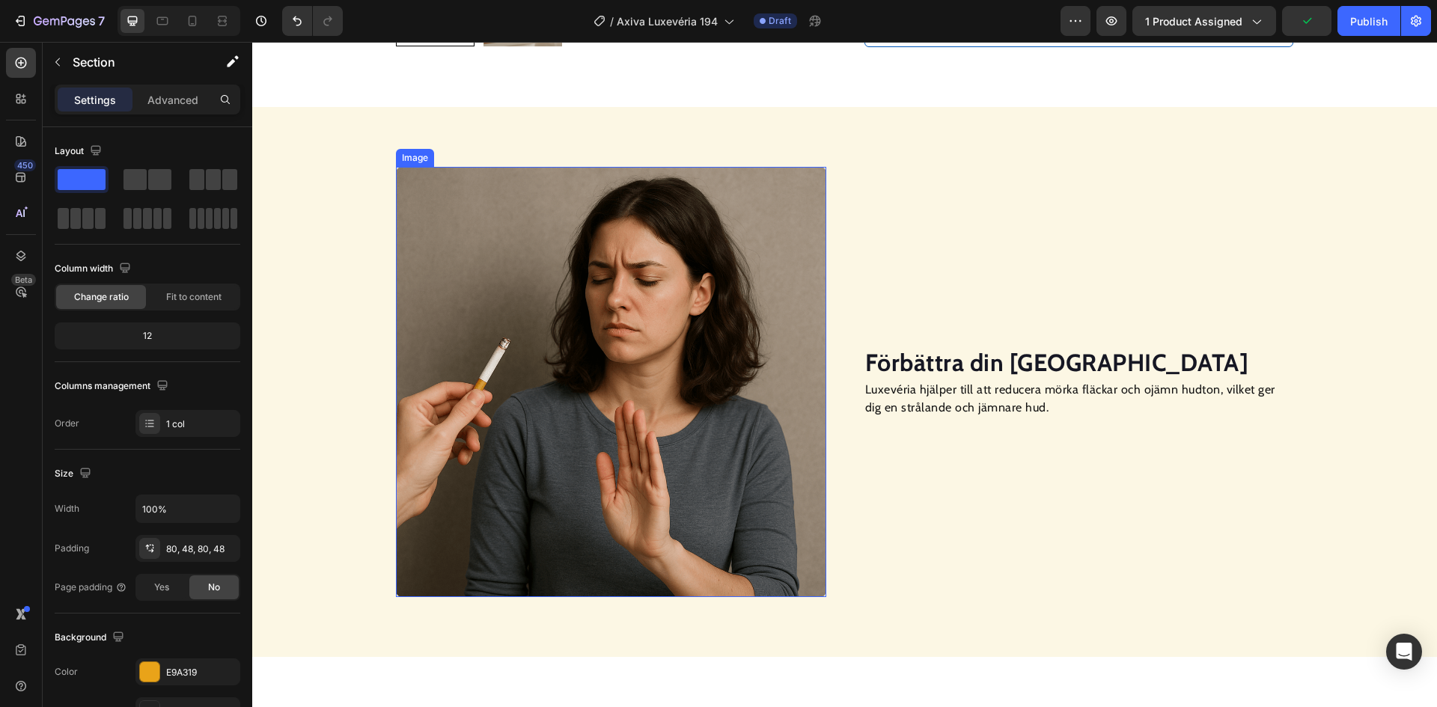
click at [553, 344] on img at bounding box center [611, 382] width 430 height 430
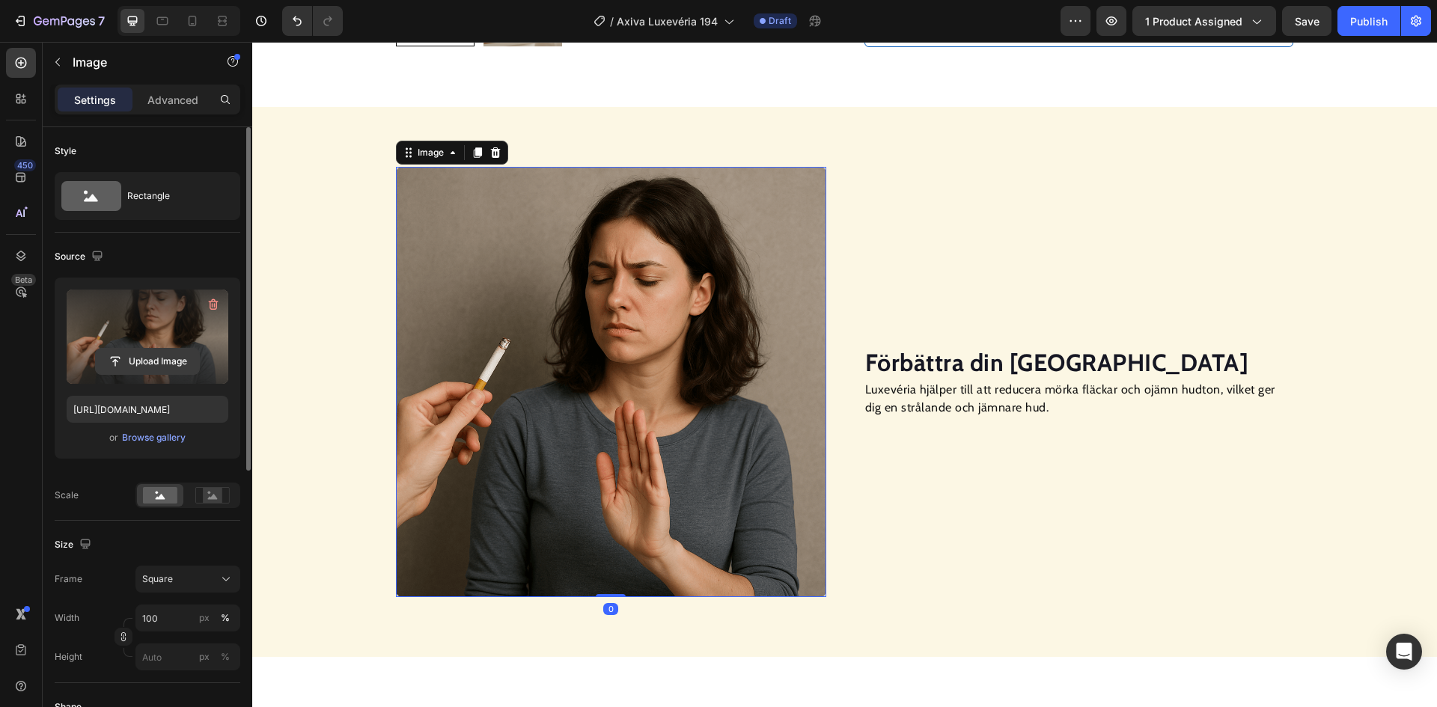
click at [142, 362] on input "file" at bounding box center [147, 361] width 103 height 25
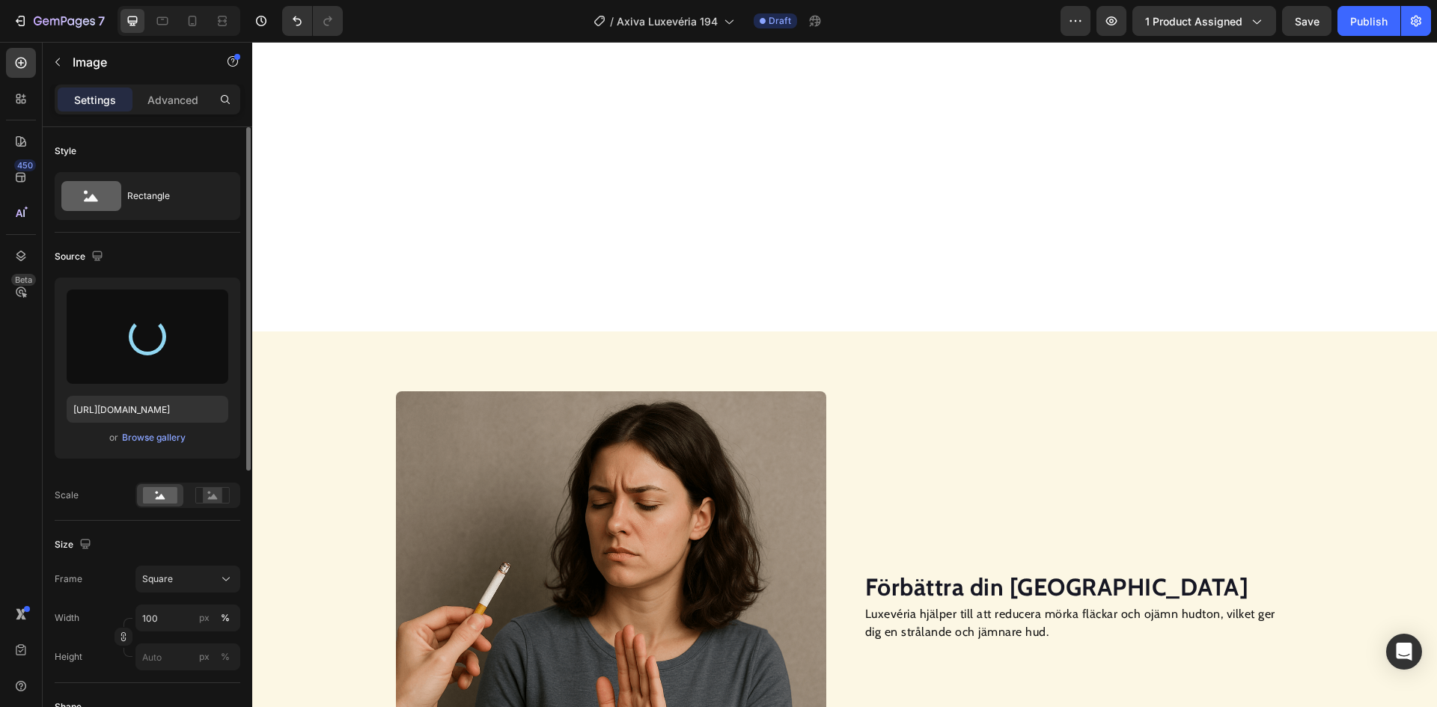
scroll to position [1096, 0]
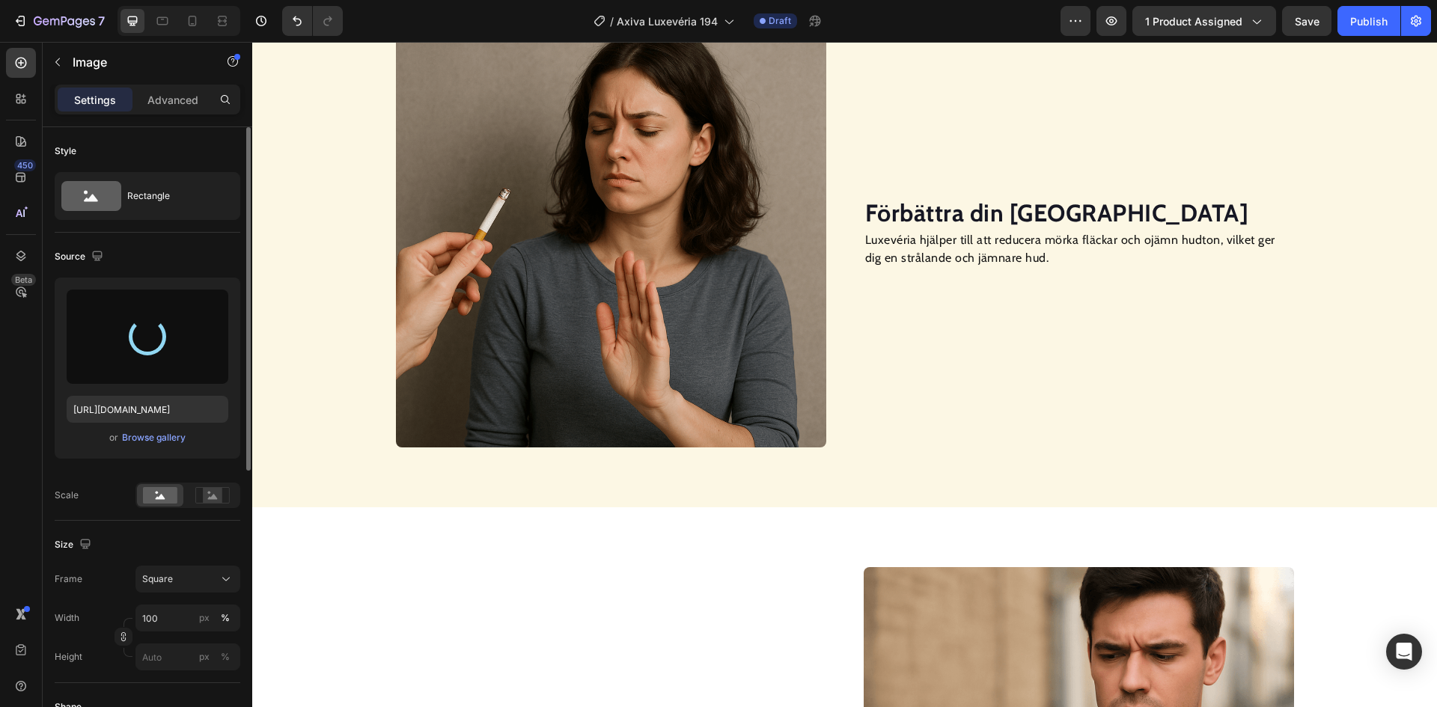
type input "[URL][DOMAIN_NAME]"
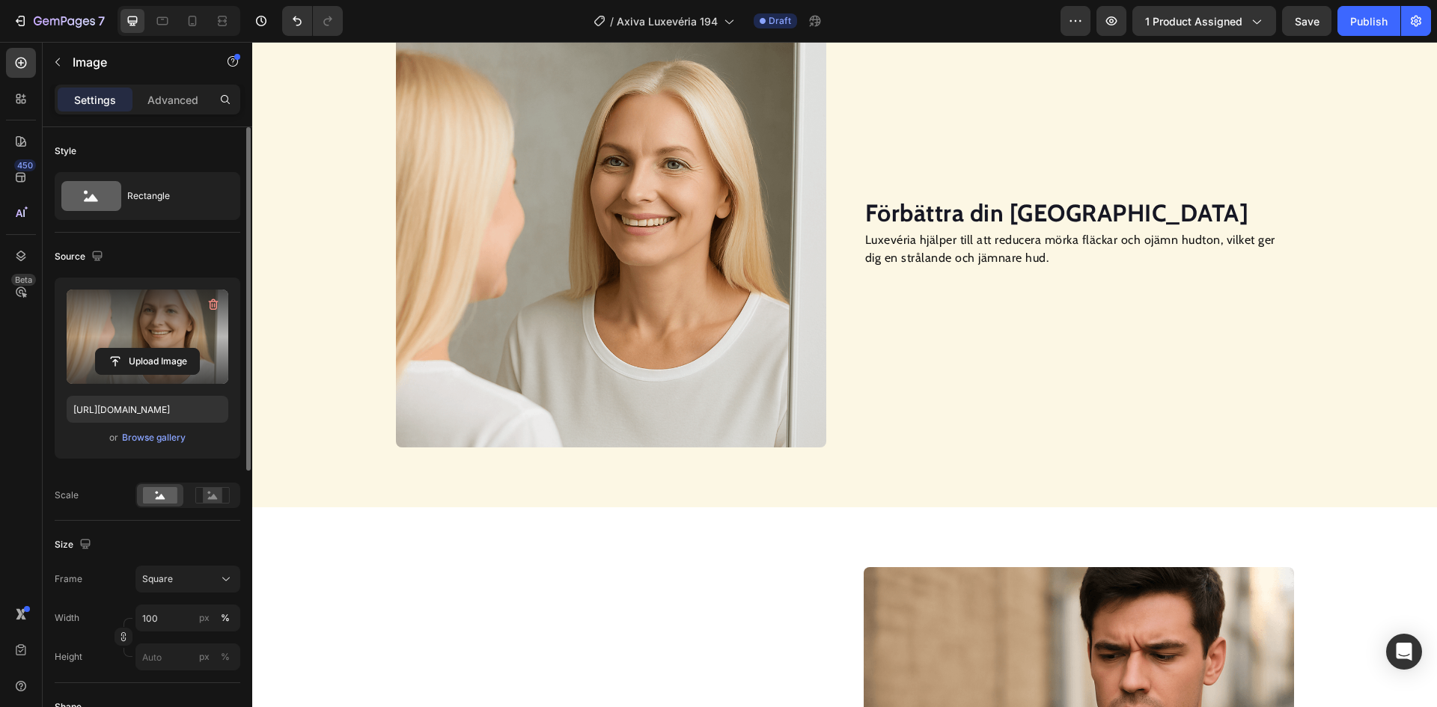
scroll to position [1395, 0]
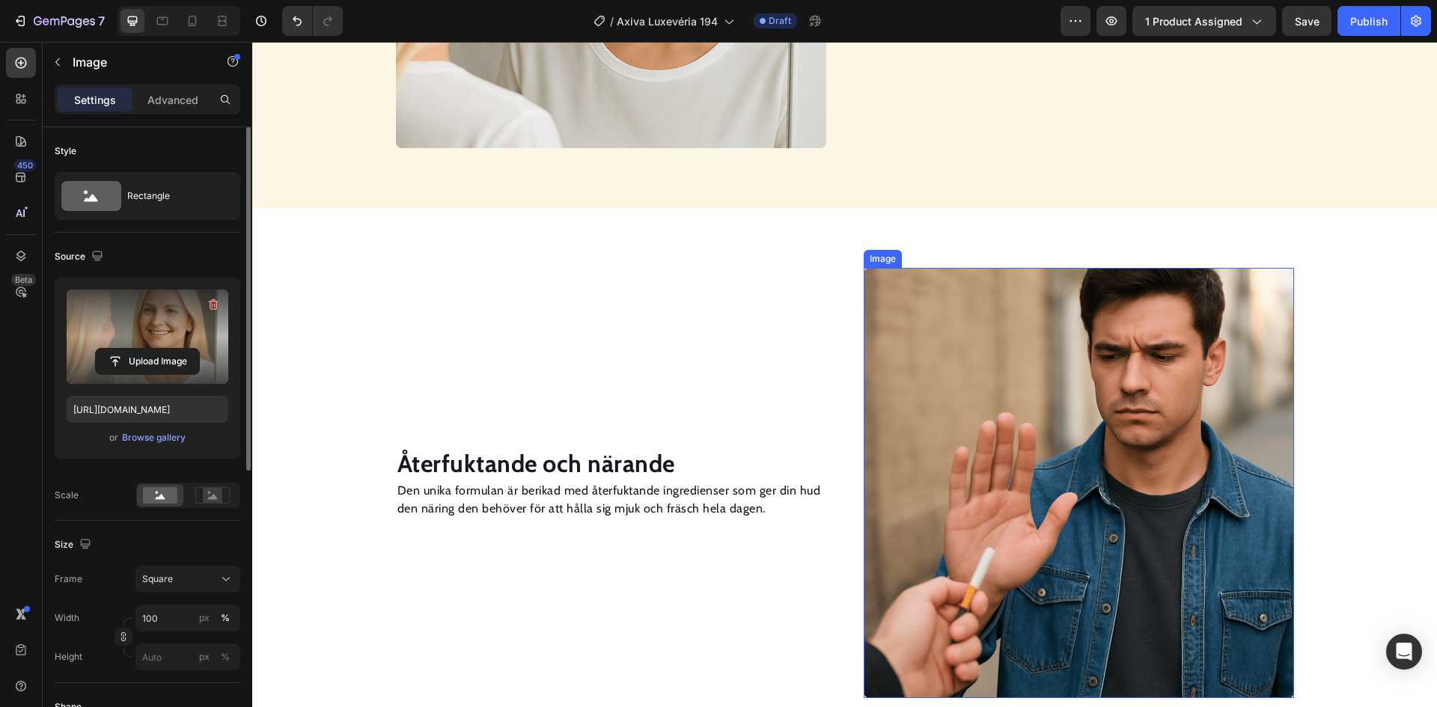
click at [1043, 362] on img at bounding box center [1079, 483] width 430 height 430
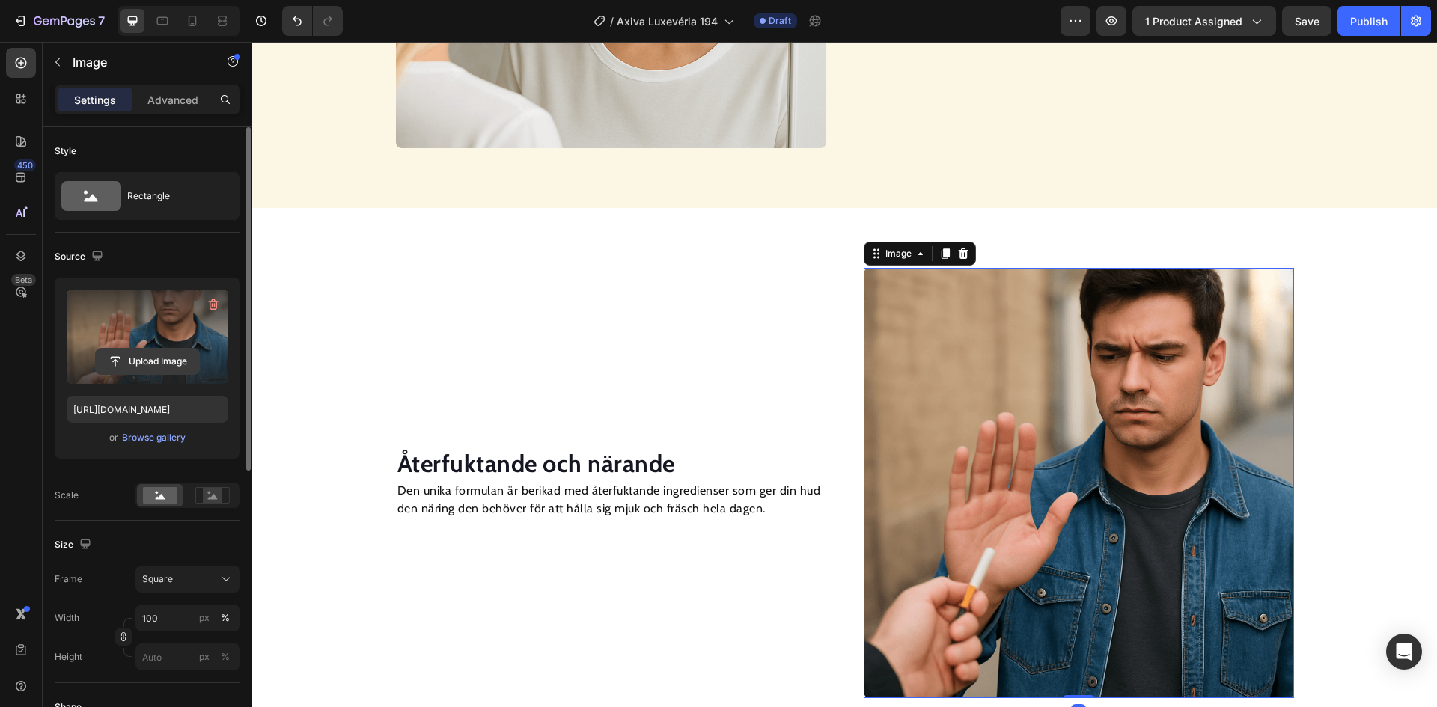
click at [157, 363] on input "file" at bounding box center [147, 361] width 103 height 25
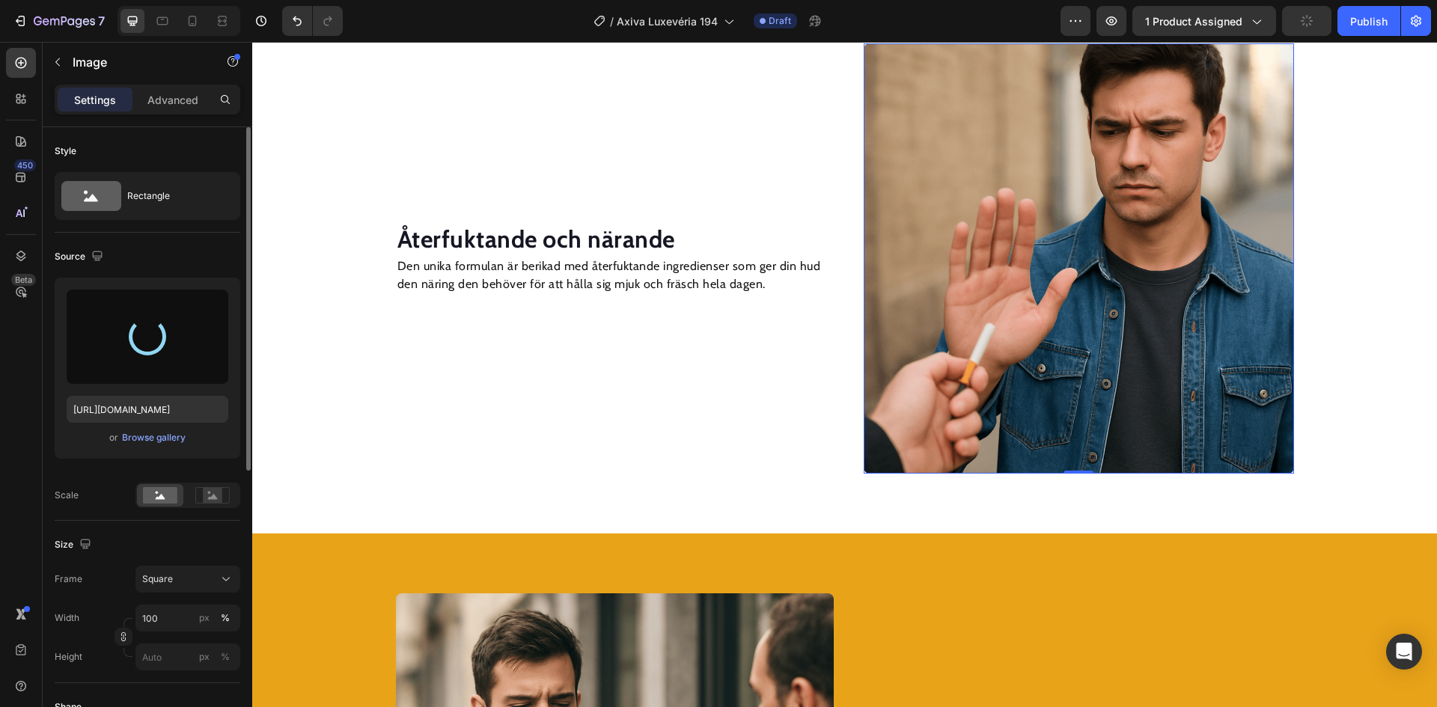
scroll to position [1919, 0]
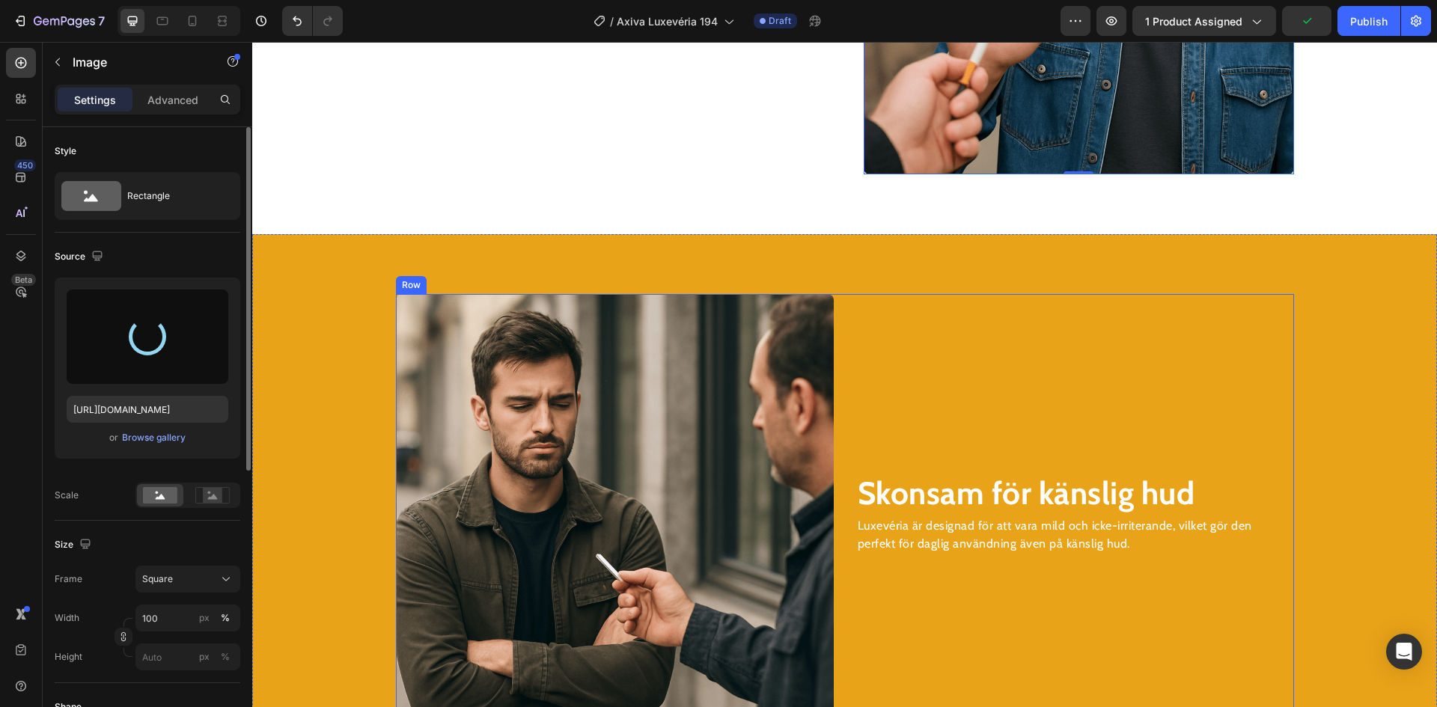
type input "[URL][DOMAIN_NAME]"
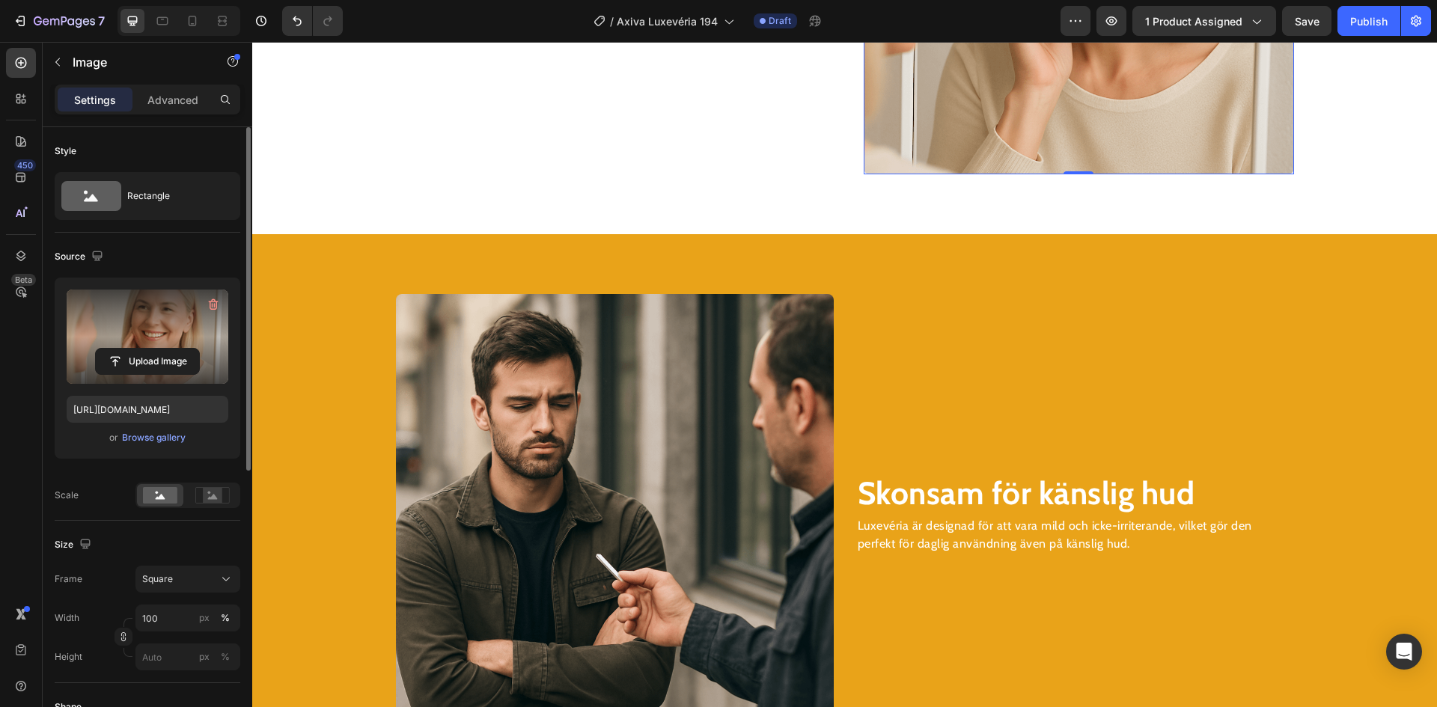
scroll to position [1994, 0]
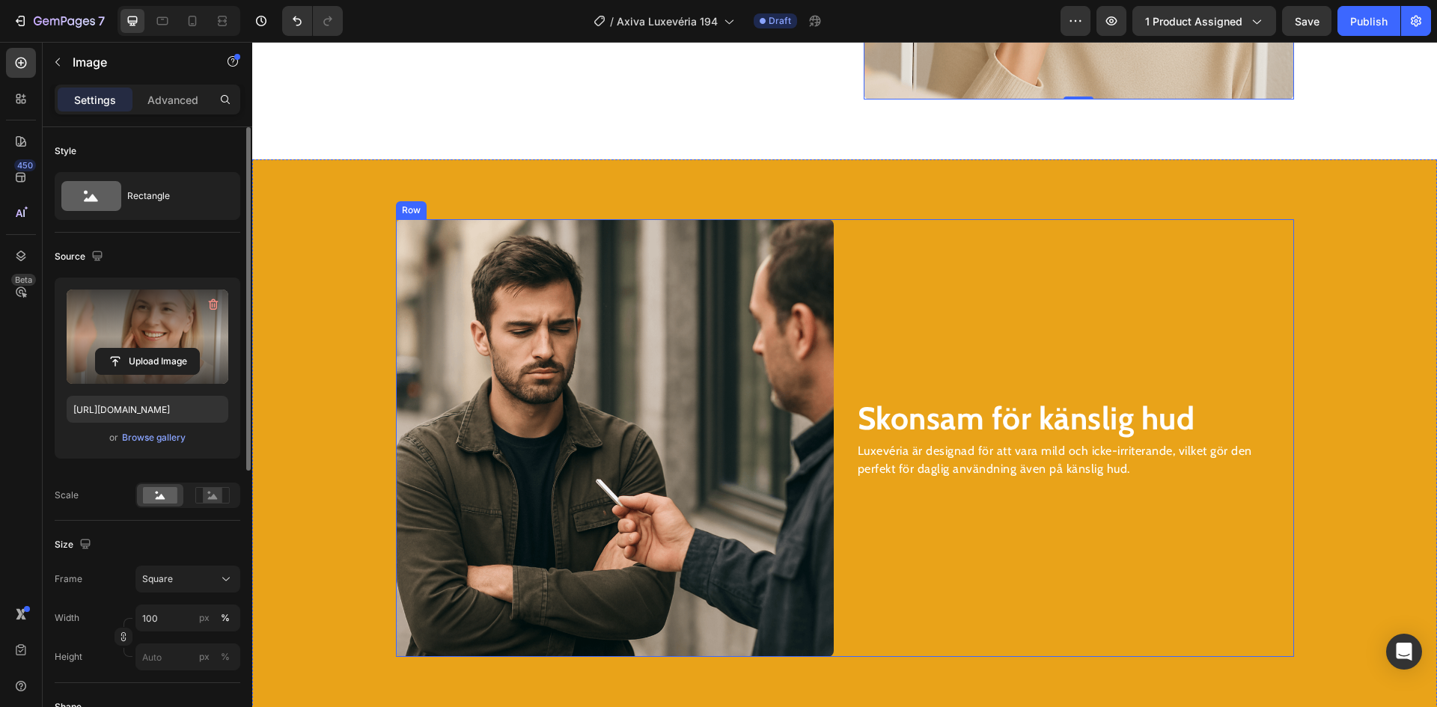
click at [758, 393] on img at bounding box center [615, 438] width 438 height 438
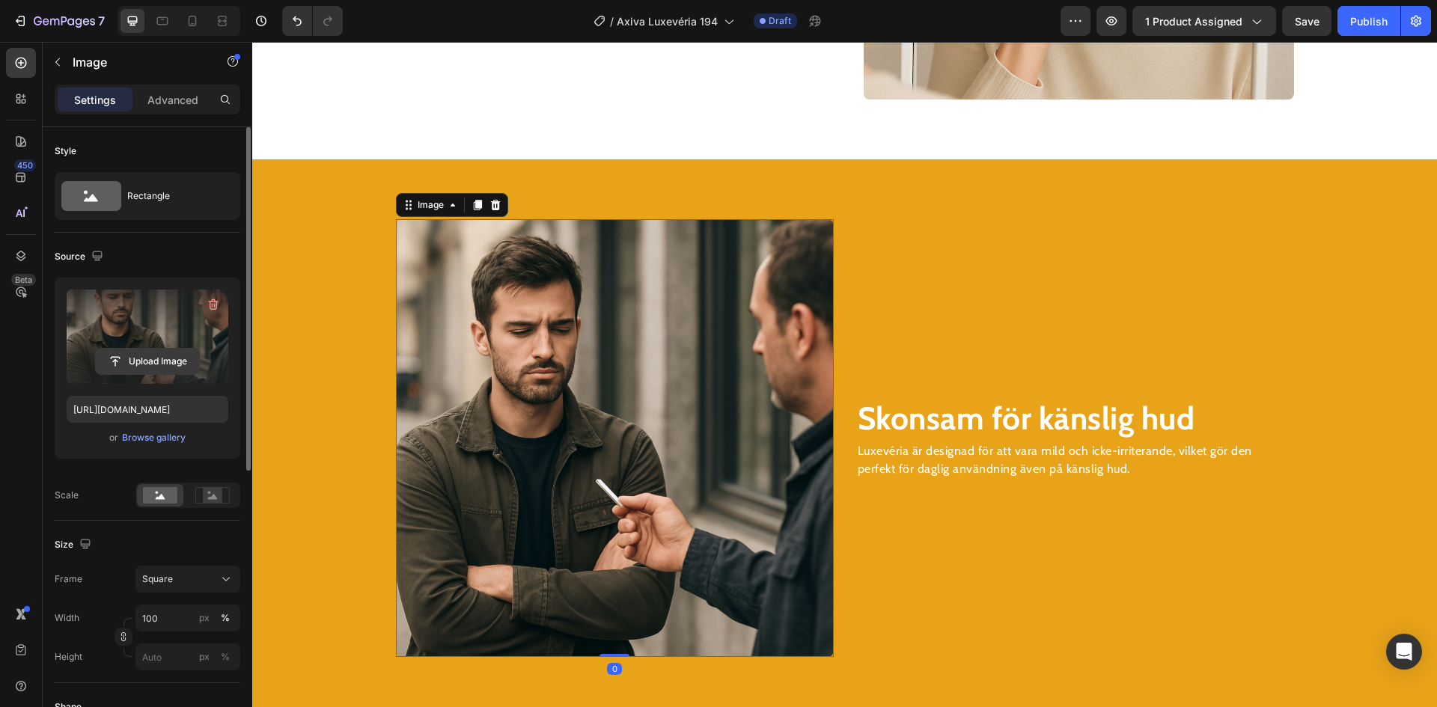
click at [144, 362] on input "file" at bounding box center [147, 361] width 103 height 25
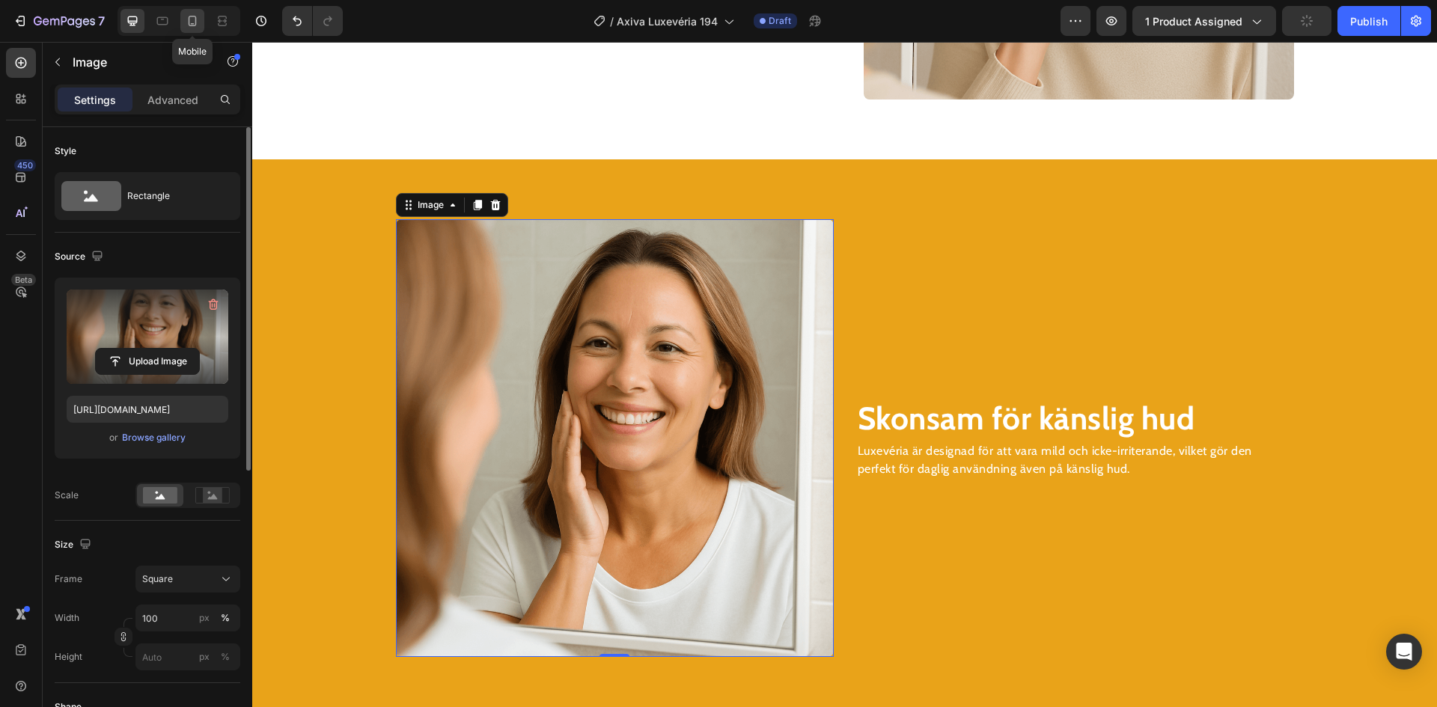
click at [195, 19] on icon at bounding box center [193, 21] width 8 height 10
type input "[URL][DOMAIN_NAME]"
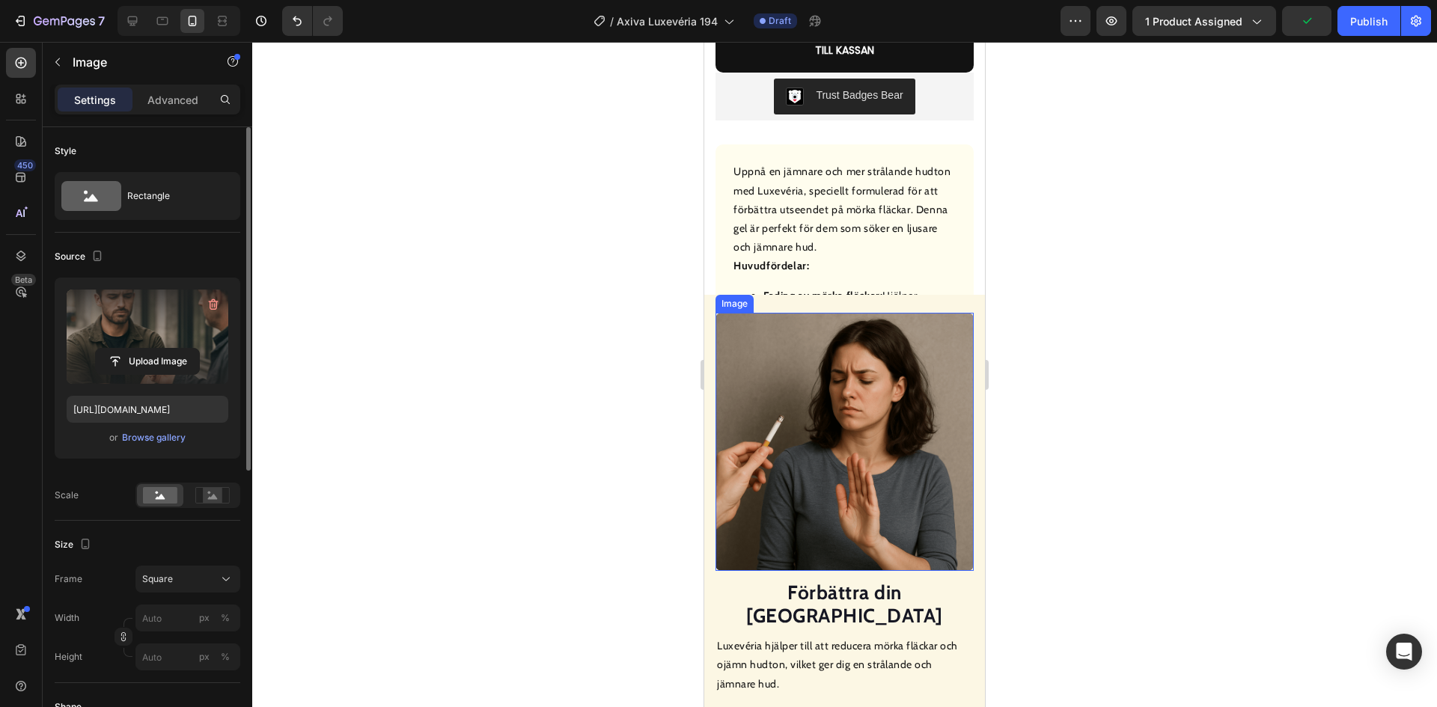
scroll to position [833, 0]
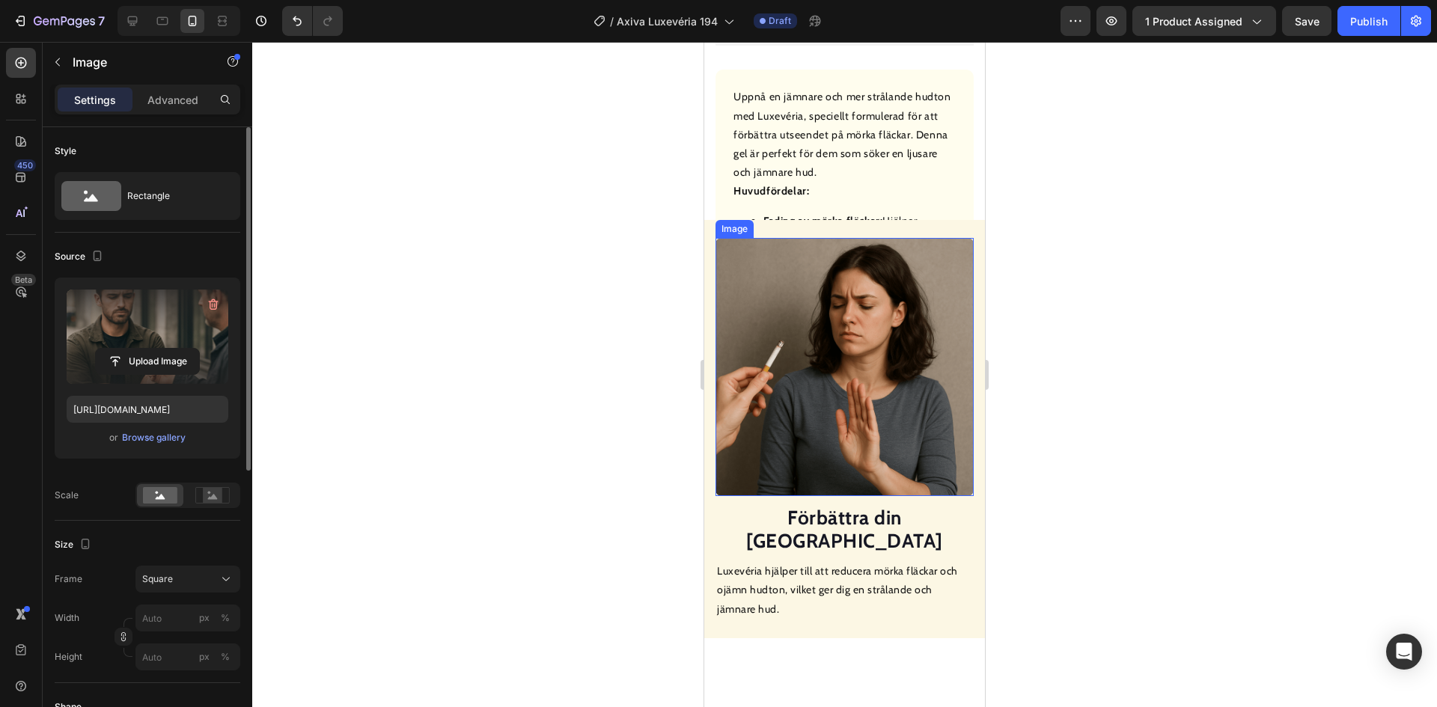
click at [826, 326] on img at bounding box center [845, 367] width 258 height 258
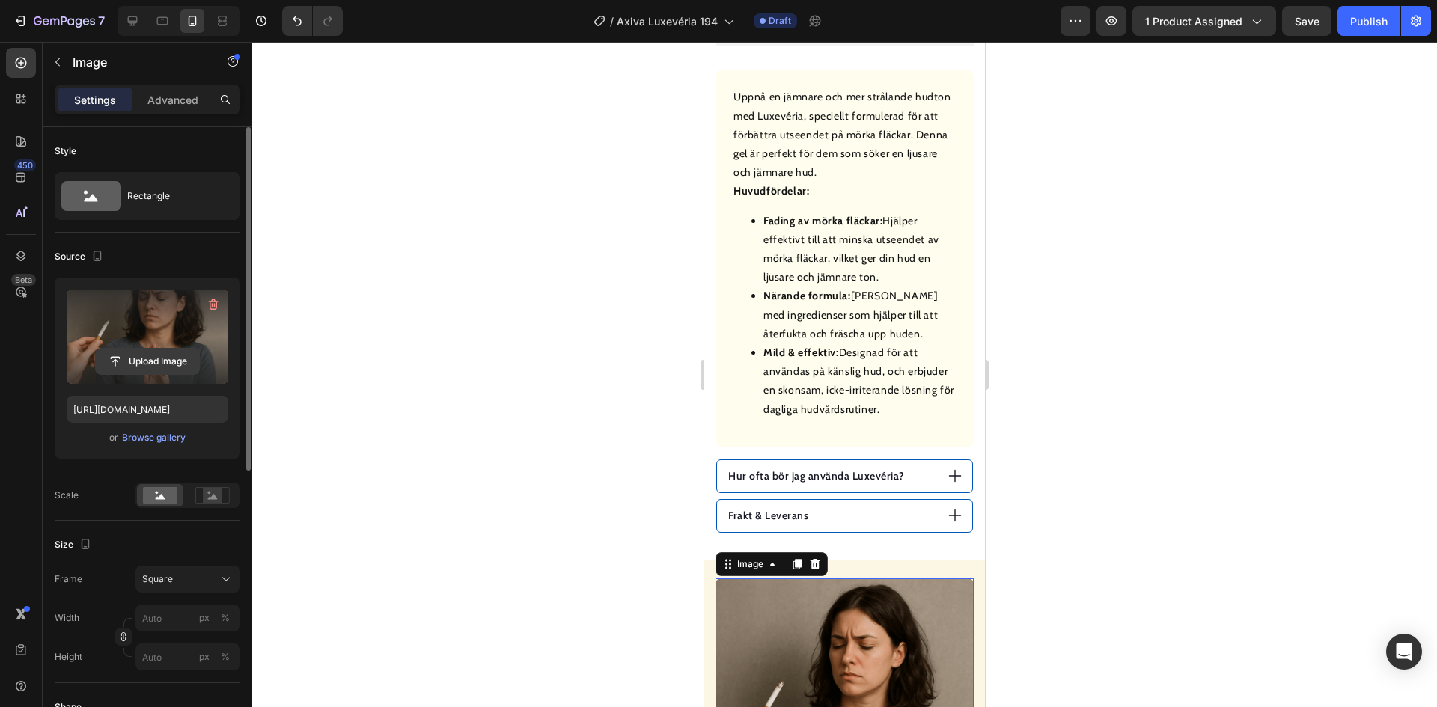
click at [159, 357] on input "file" at bounding box center [147, 361] width 103 height 25
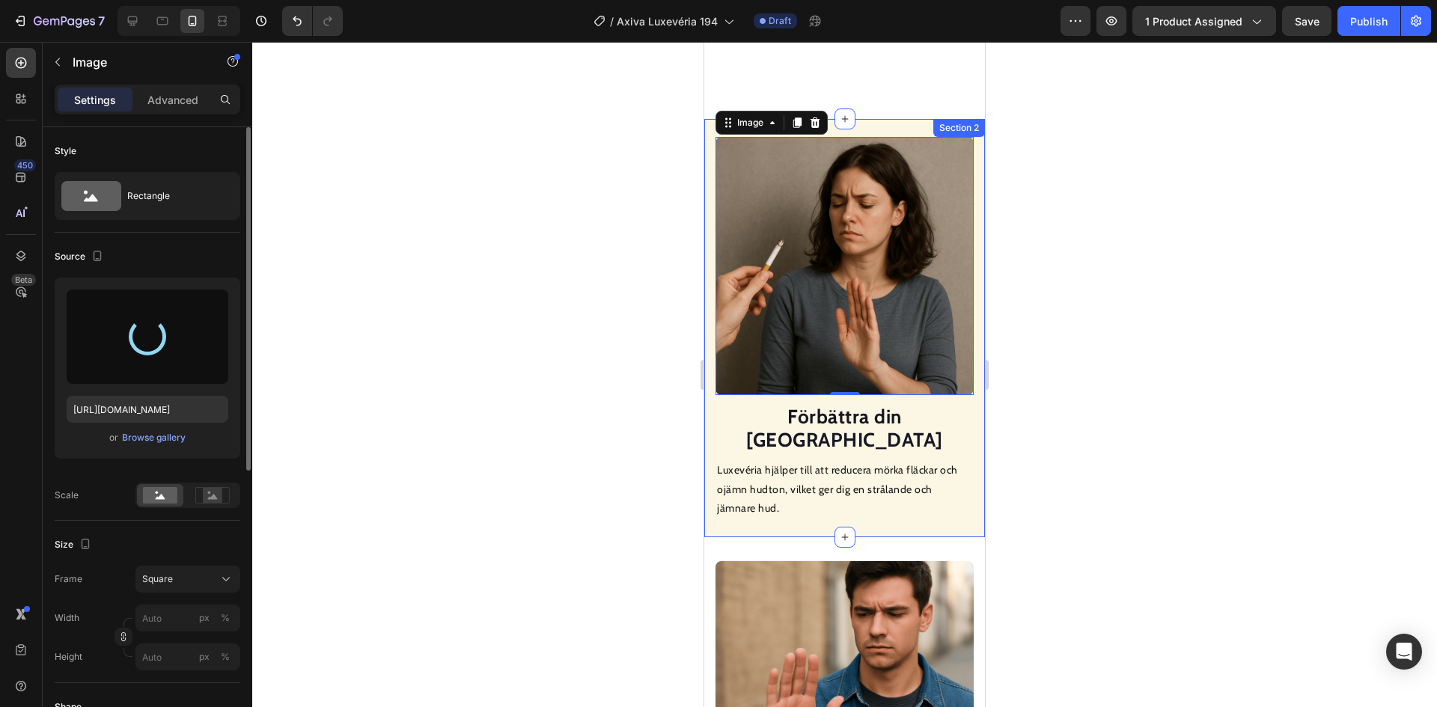
scroll to position [1507, 0]
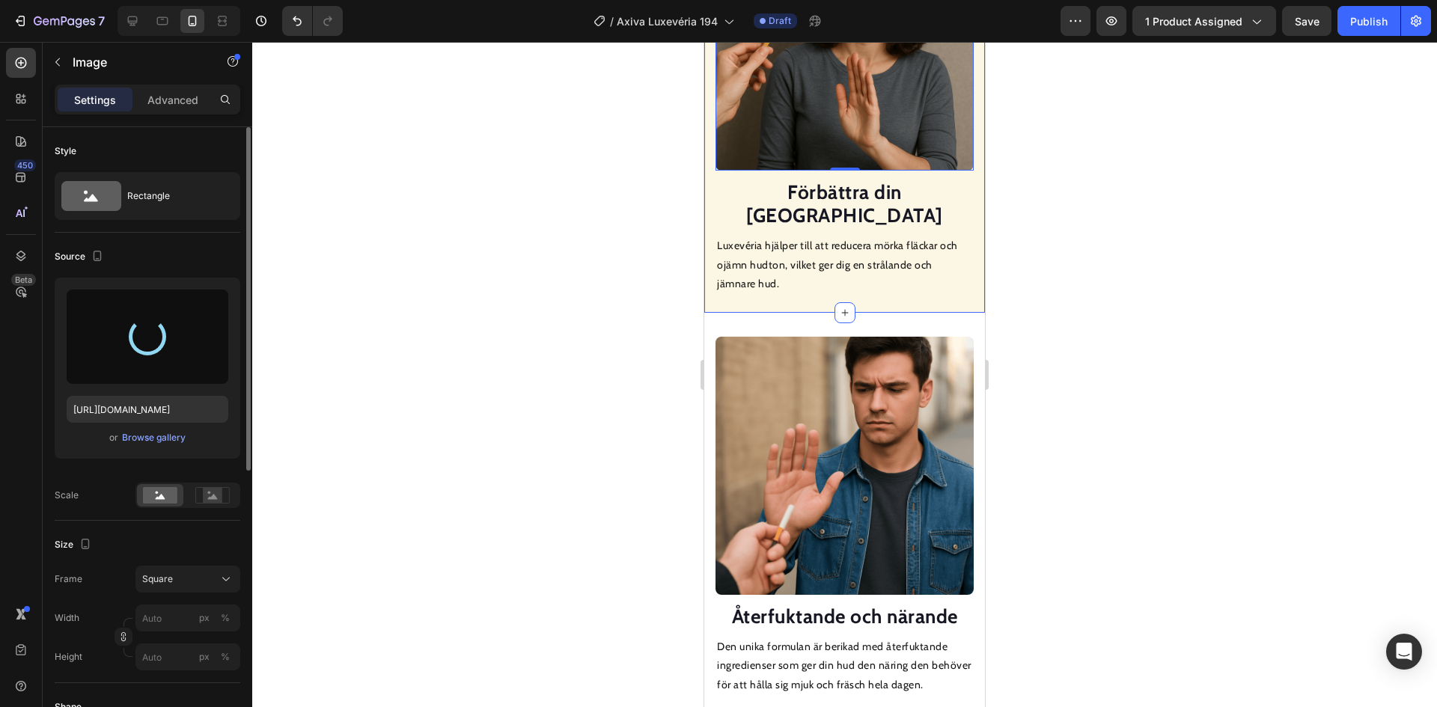
type input "[URL][DOMAIN_NAME]"
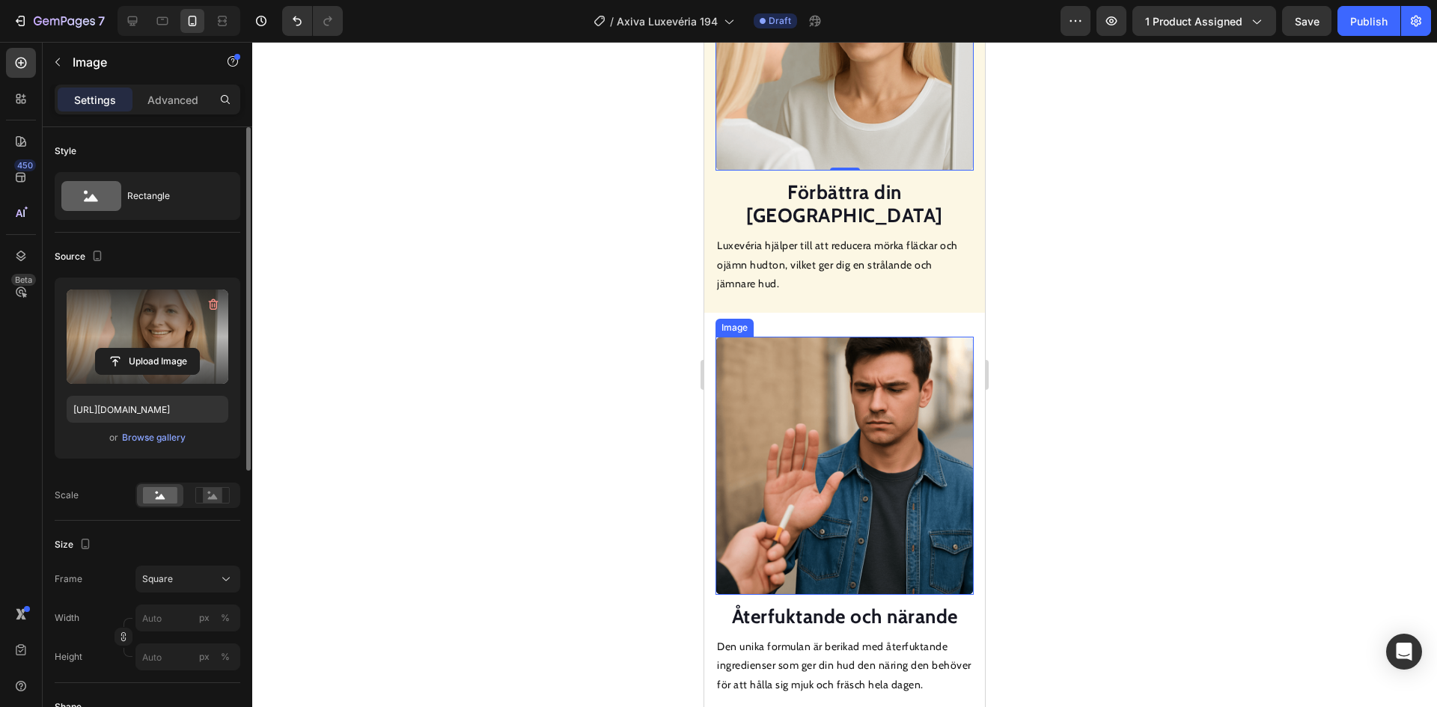
click at [799, 363] on img at bounding box center [845, 466] width 258 height 258
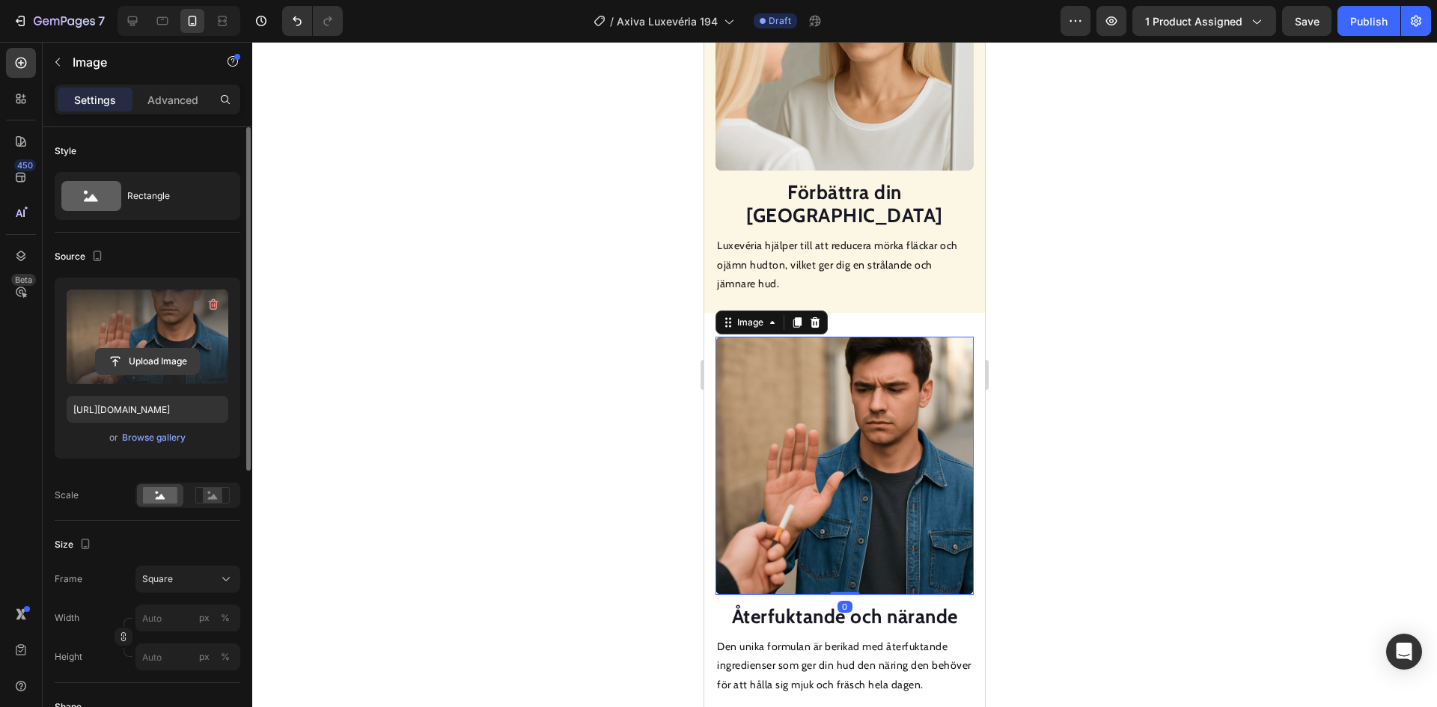
click at [162, 359] on input "file" at bounding box center [147, 361] width 103 height 25
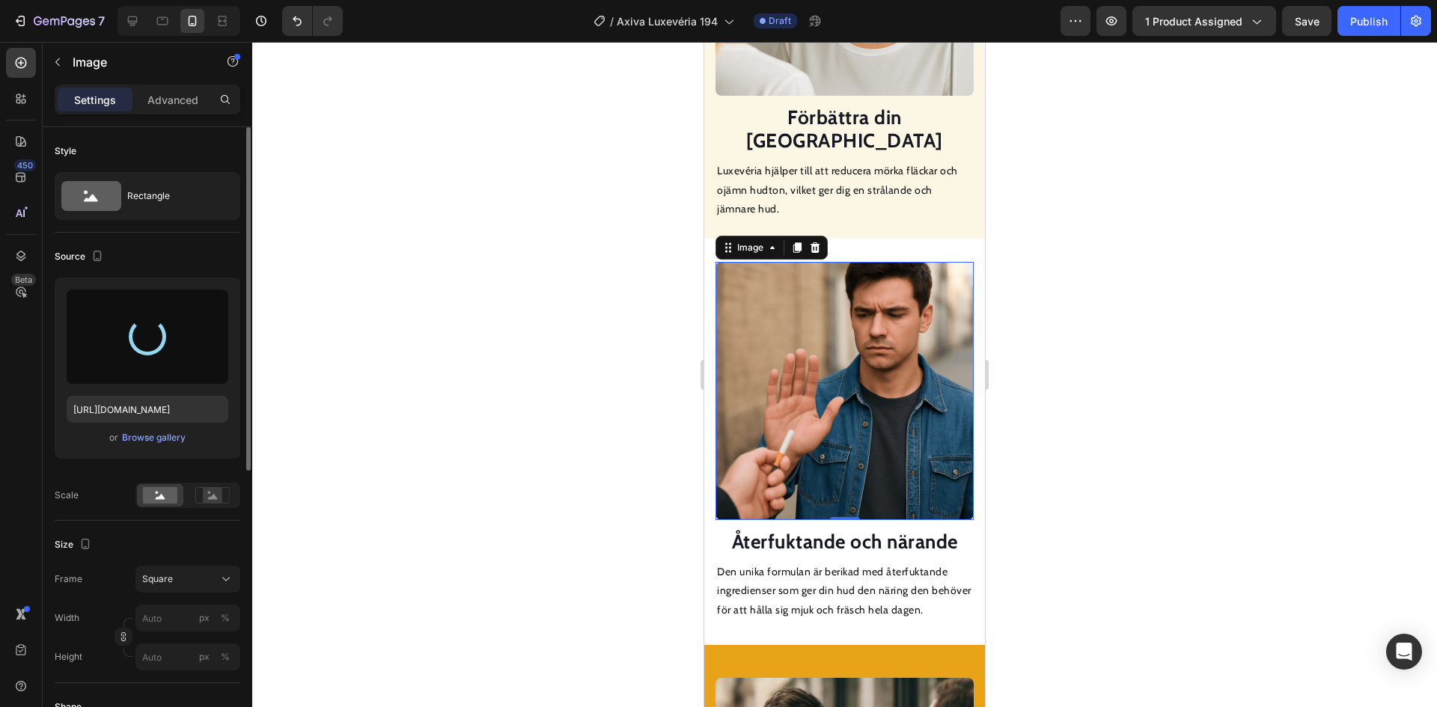
scroll to position [1731, 0]
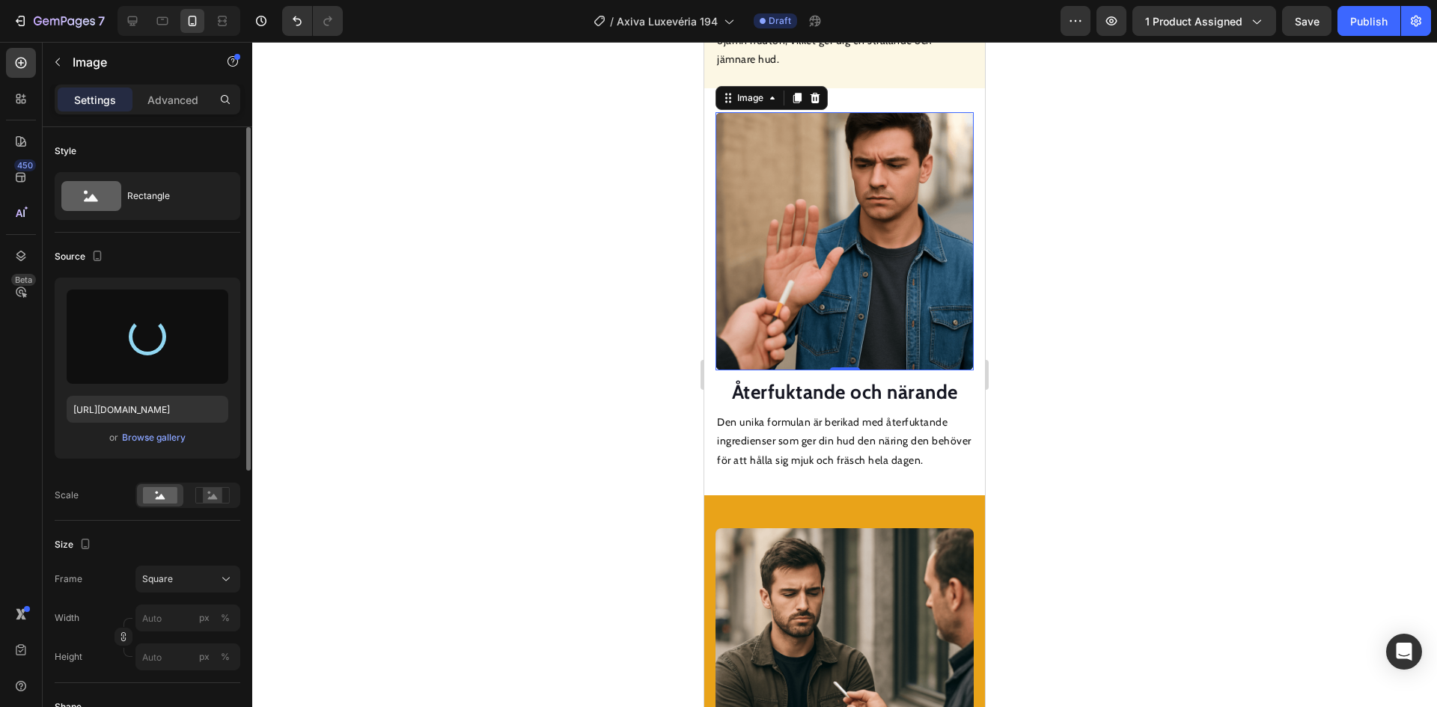
type input "[URL][DOMAIN_NAME]"
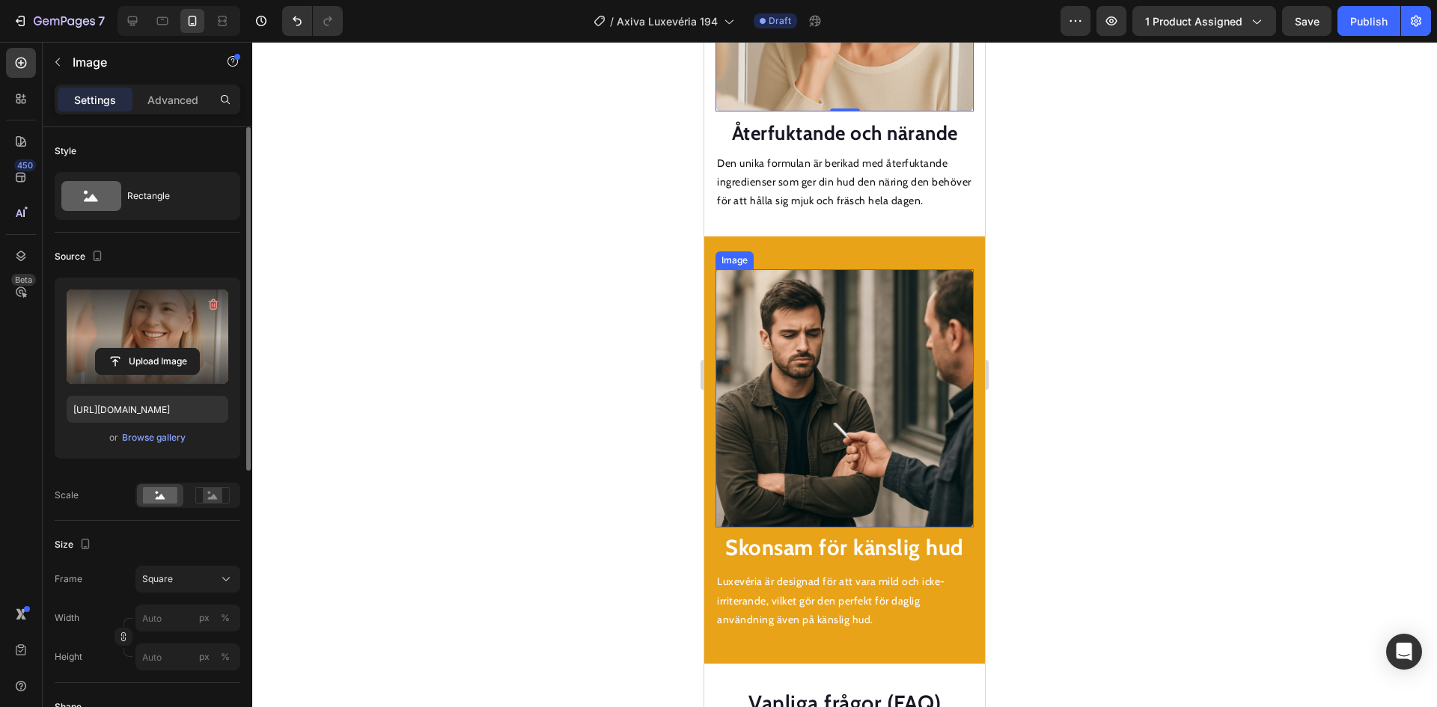
scroll to position [2031, 0]
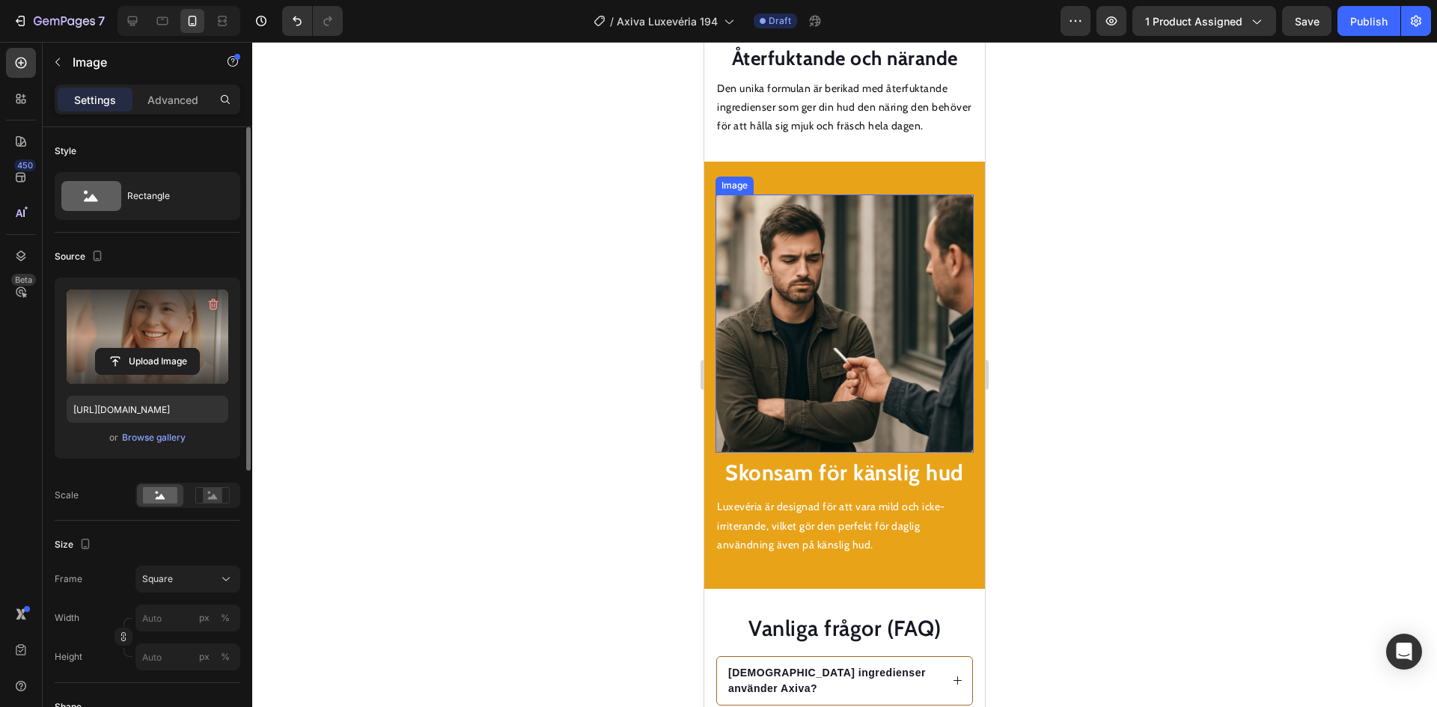
click at [824, 310] on img at bounding box center [845, 324] width 258 height 258
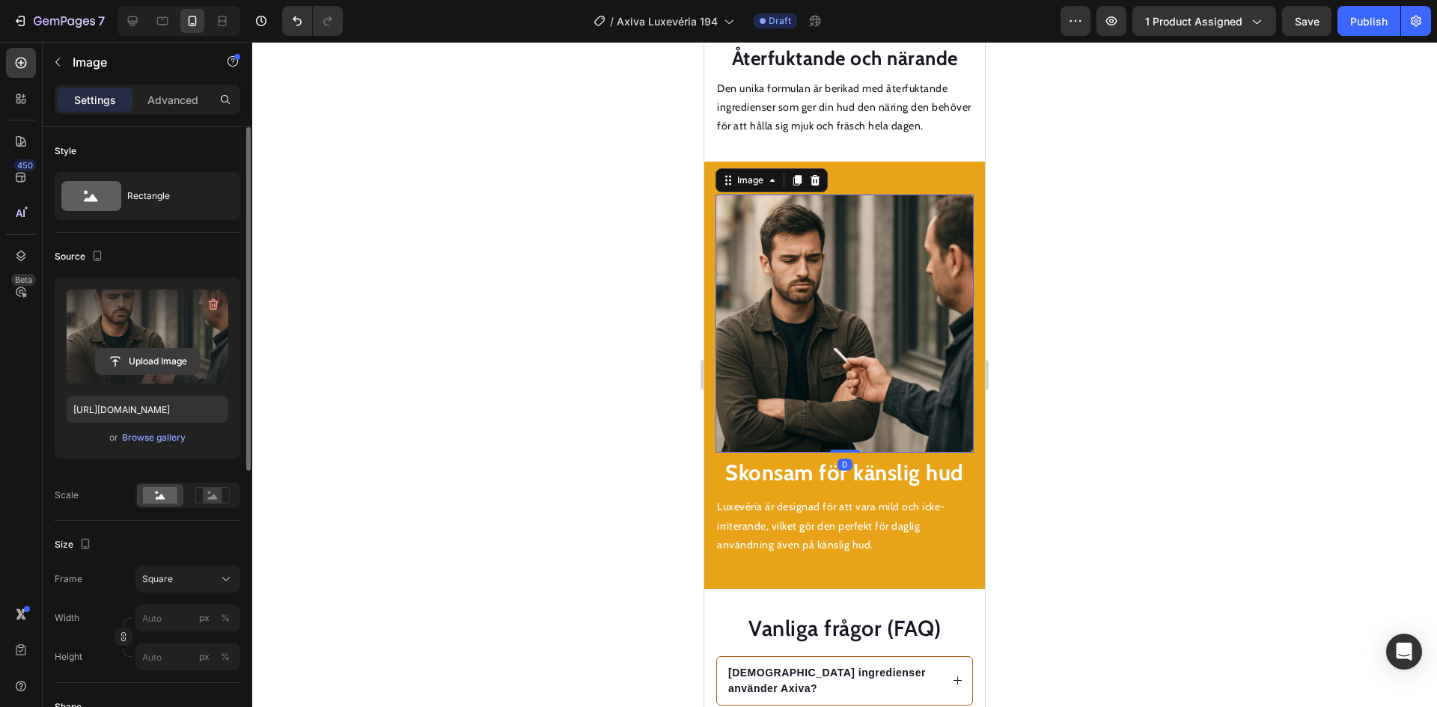
click at [165, 368] on input "file" at bounding box center [147, 361] width 103 height 25
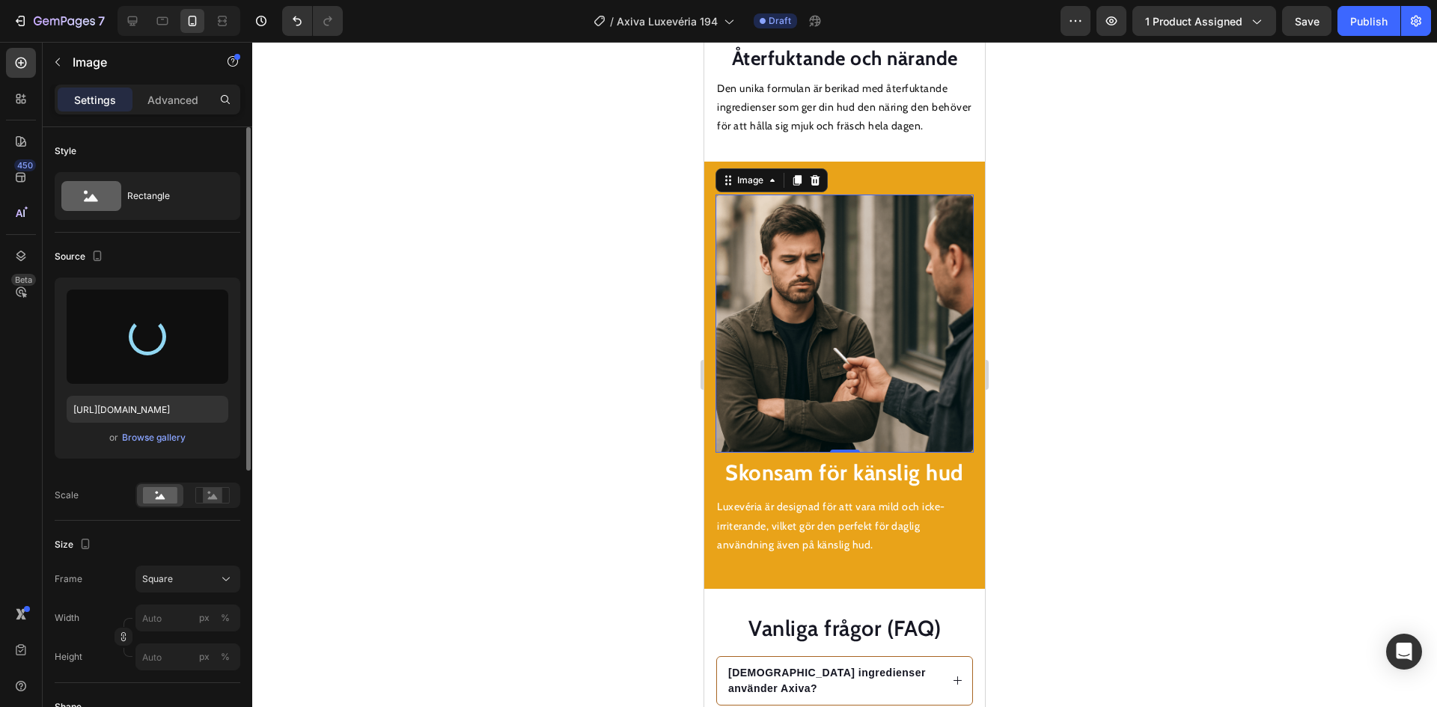
type input "[URL][DOMAIN_NAME]"
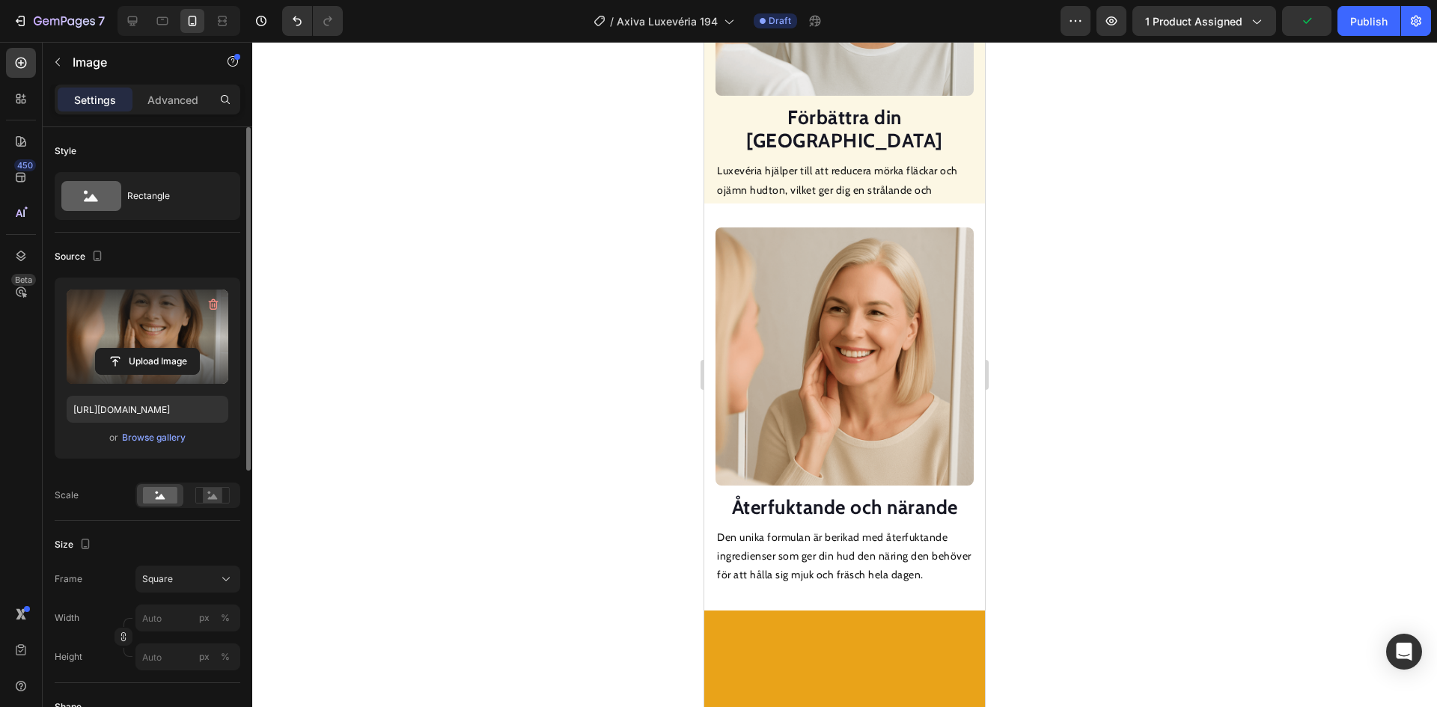
scroll to position [1133, 0]
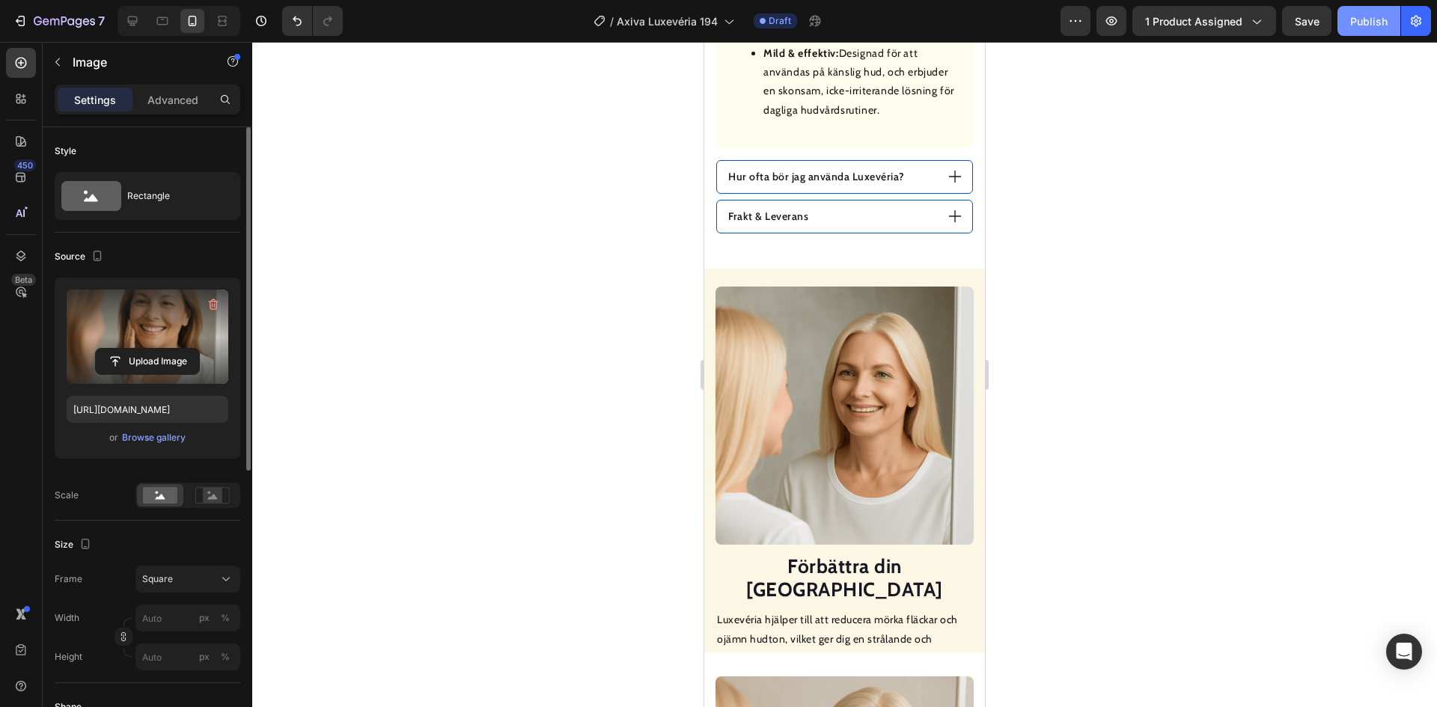
click at [1352, 21] on div "Publish" at bounding box center [1368, 21] width 37 height 16
